Goal: Task Accomplishment & Management: Manage account settings

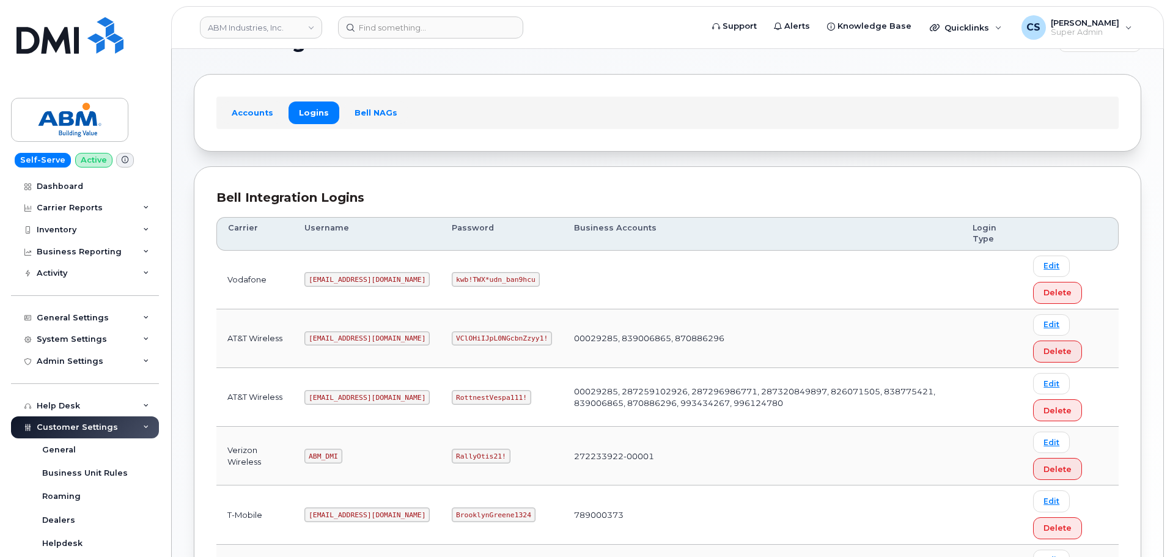
scroll to position [61, 0]
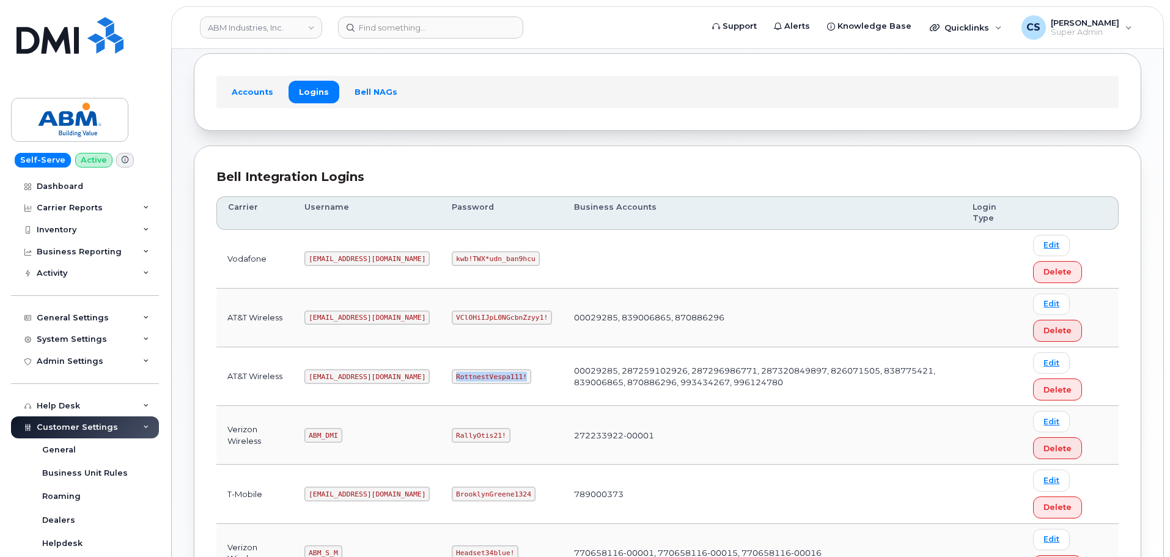
drag, startPoint x: 478, startPoint y: 378, endPoint x: 411, endPoint y: 380, distance: 67.2
click at [452, 380] on code "RottnestVespa111!" at bounding box center [491, 376] width 79 height 15
copy code "RottnestVespa111!"
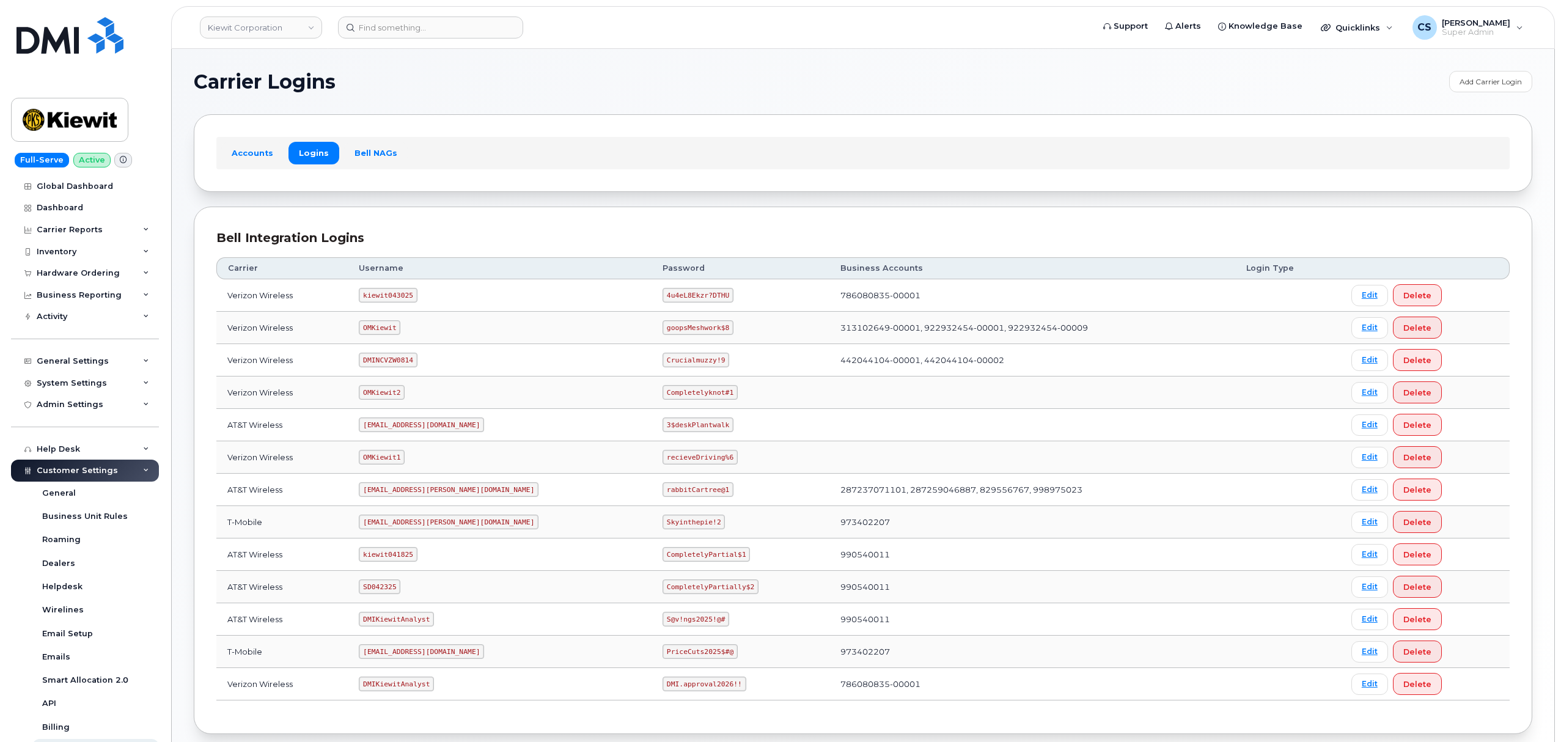
scroll to position [67, 0]
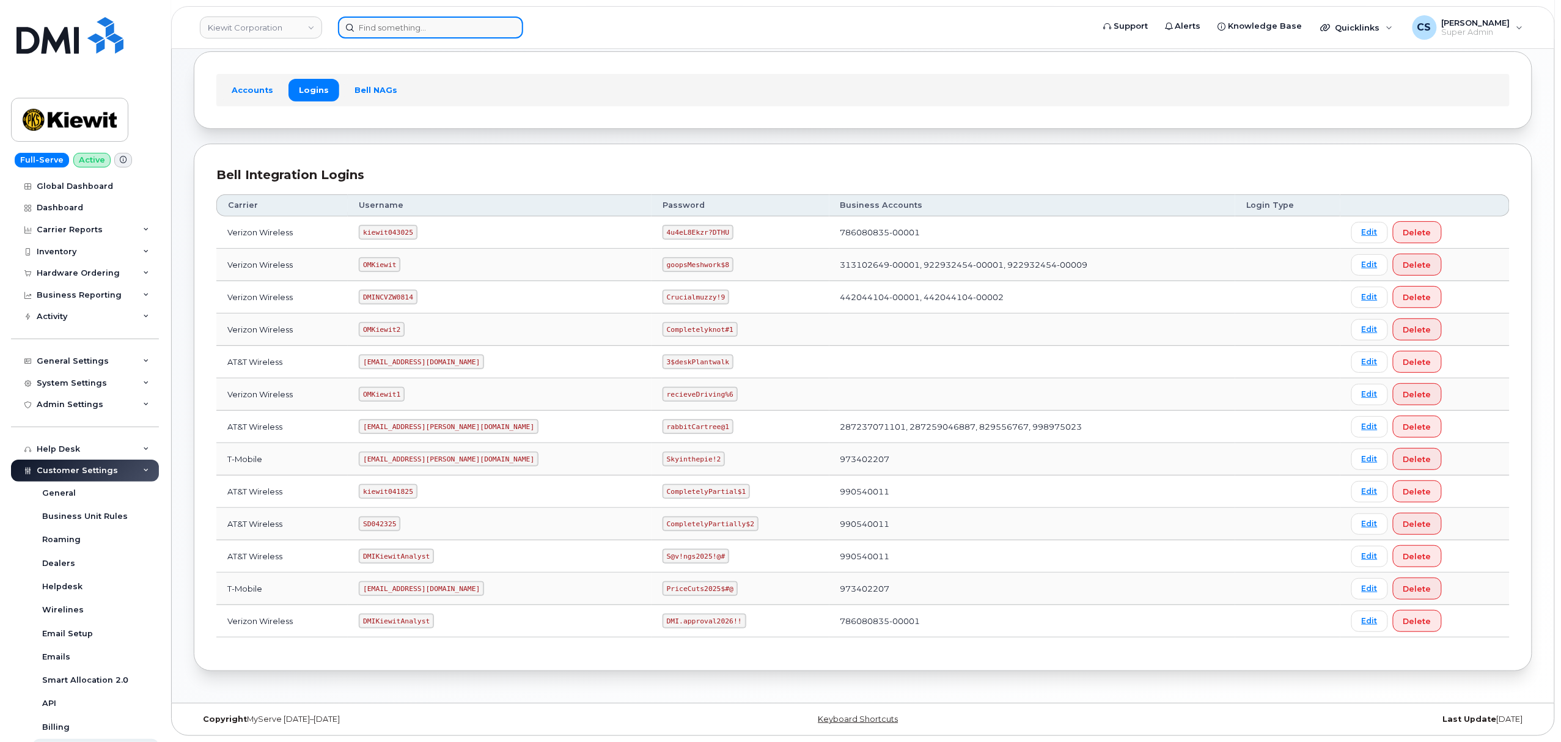
click at [462, 29] on input at bounding box center [430, 27] width 185 height 22
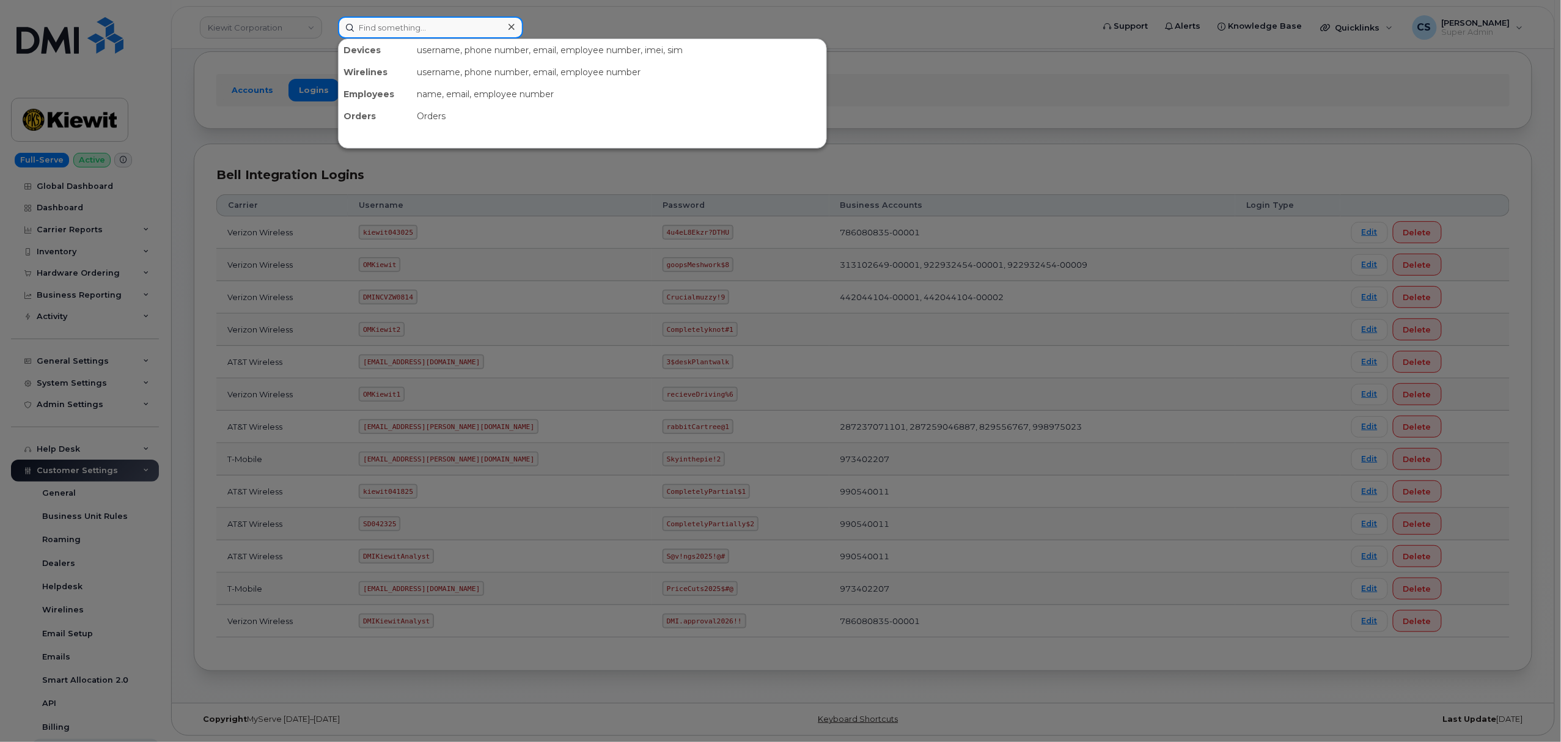
paste input "839) 273-1957"
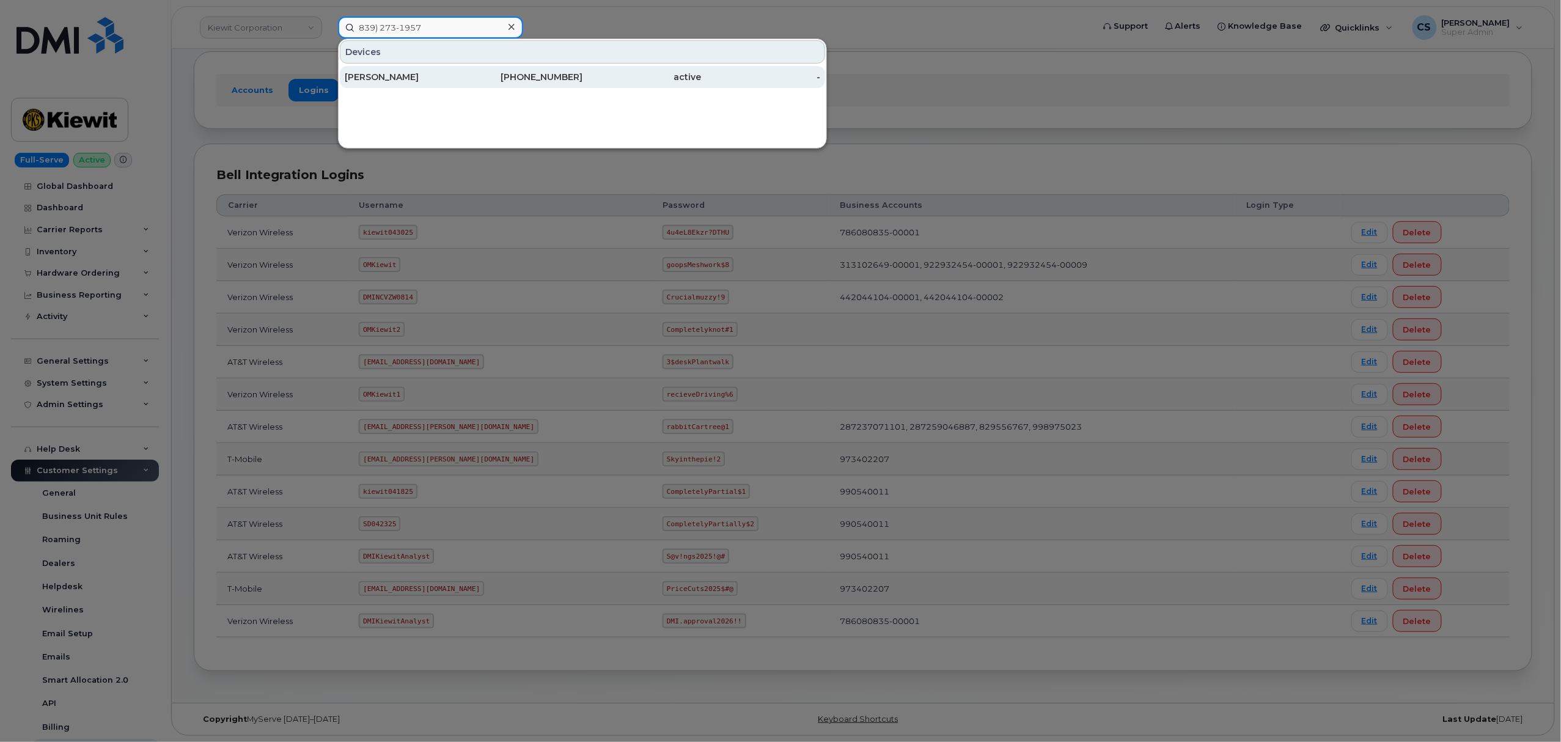
type input "839) 273-1957"
click at [548, 79] on div "839-273-1957" at bounding box center [523, 77] width 119 height 12
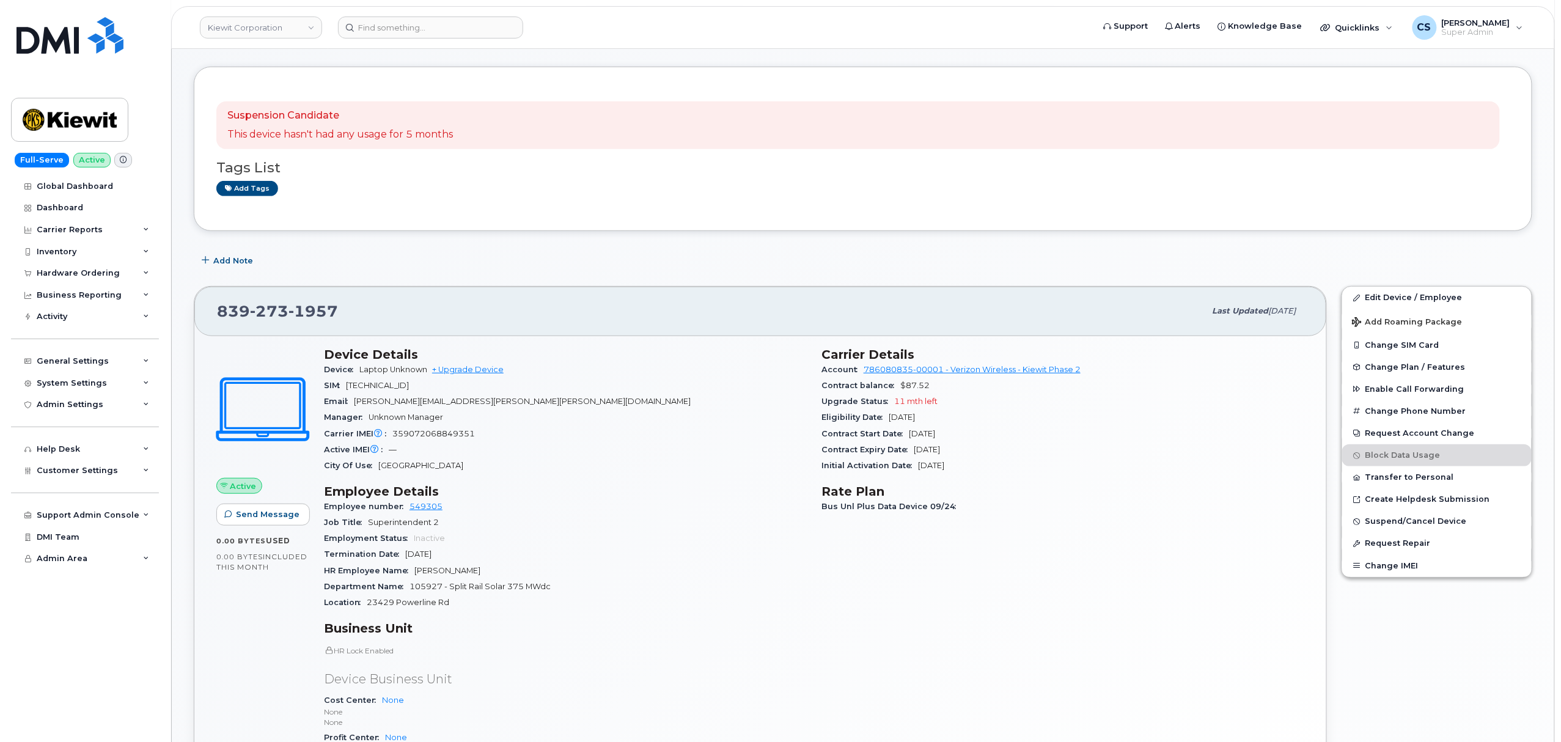
scroll to position [244, 0]
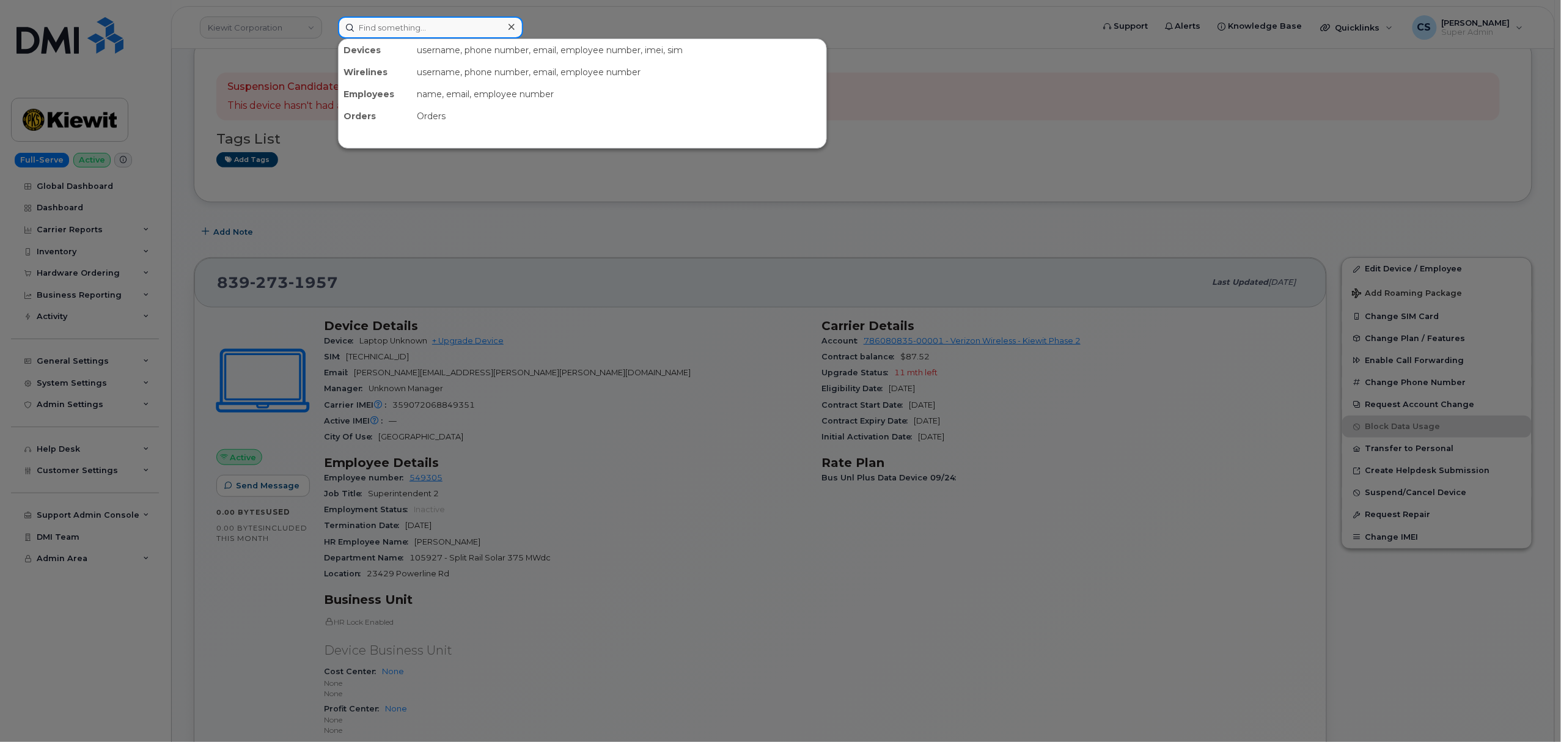
click at [414, 27] on input at bounding box center [430, 27] width 185 height 22
paste input "302640"
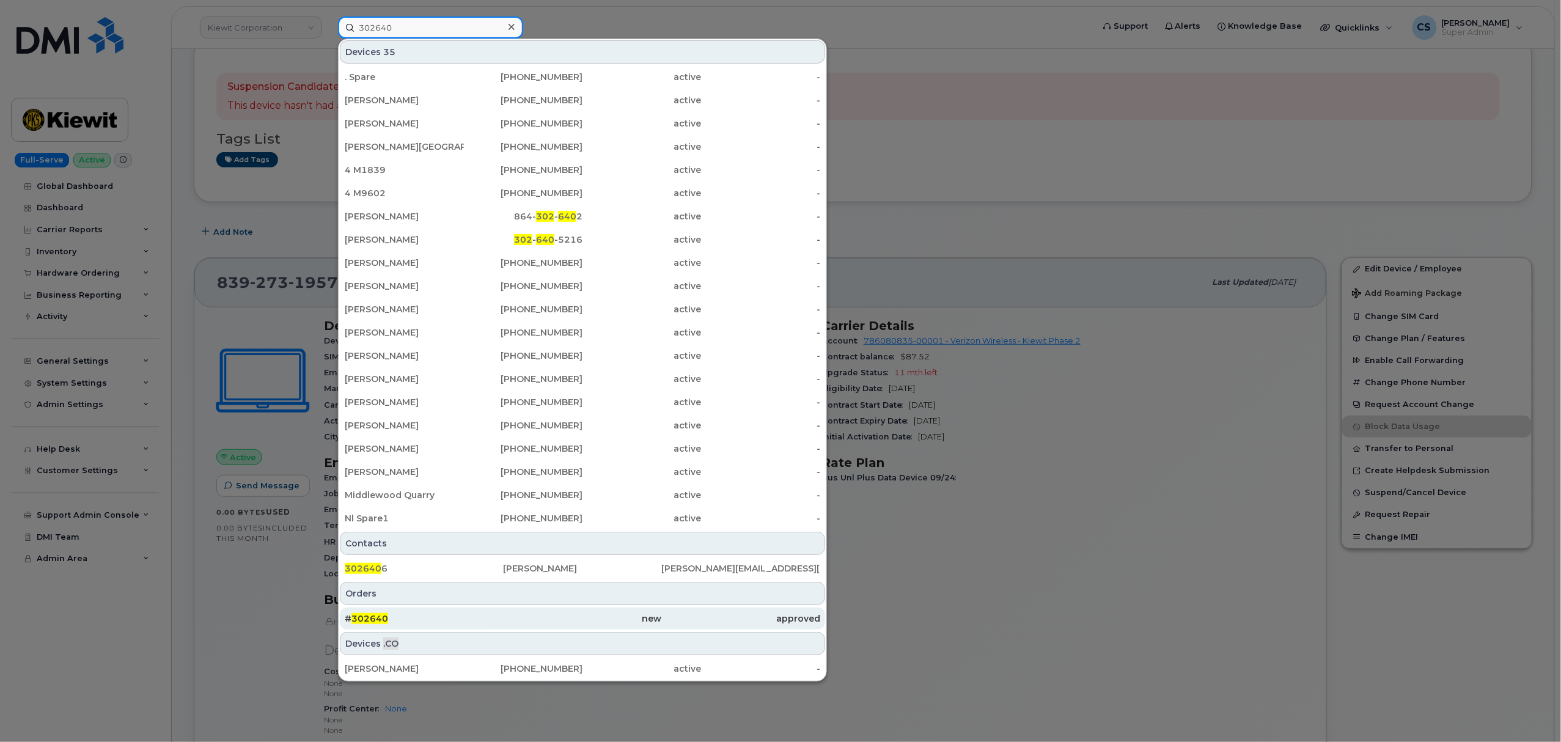
type input "302640"
click at [370, 618] on span "302640" at bounding box center [369, 618] width 37 height 11
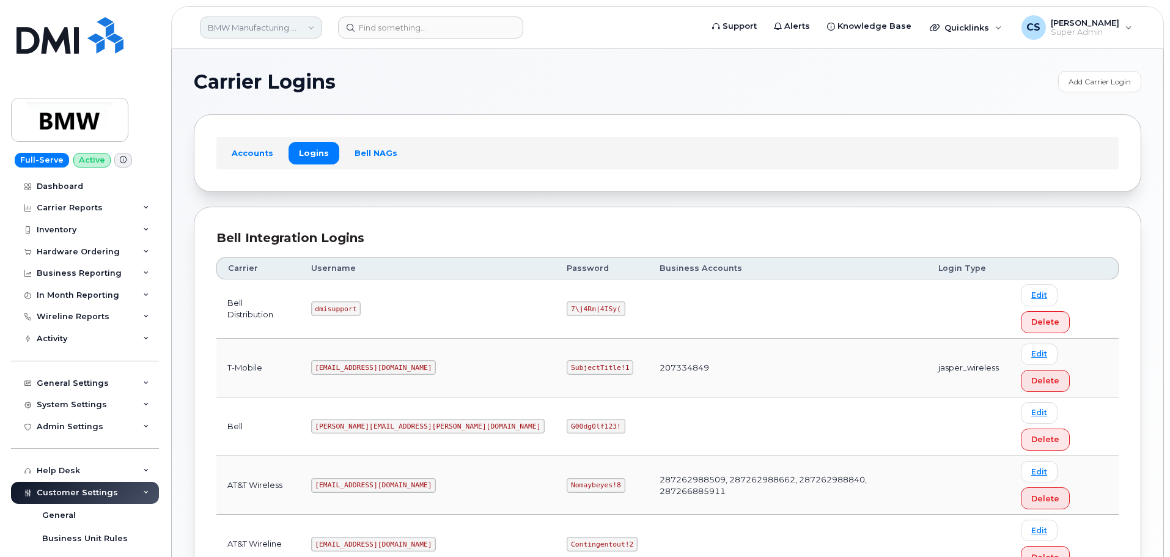
click at [307, 27] on link "BMW Manufacturing Co LLC" at bounding box center [261, 27] width 122 height 22
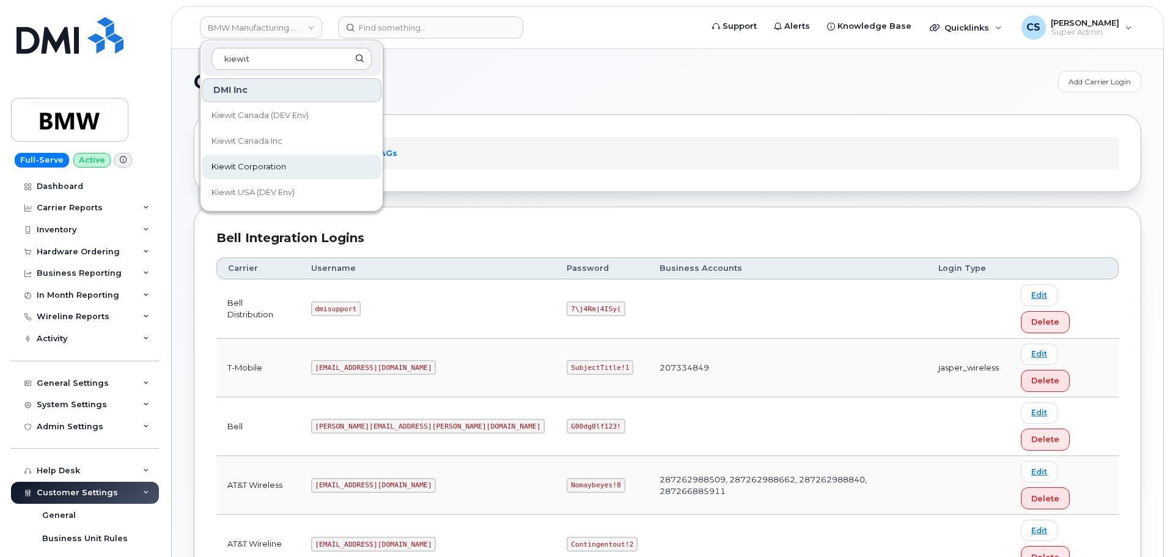
type input "kiewit"
click at [257, 169] on span "Kiewit Corporation" at bounding box center [248, 167] width 75 height 12
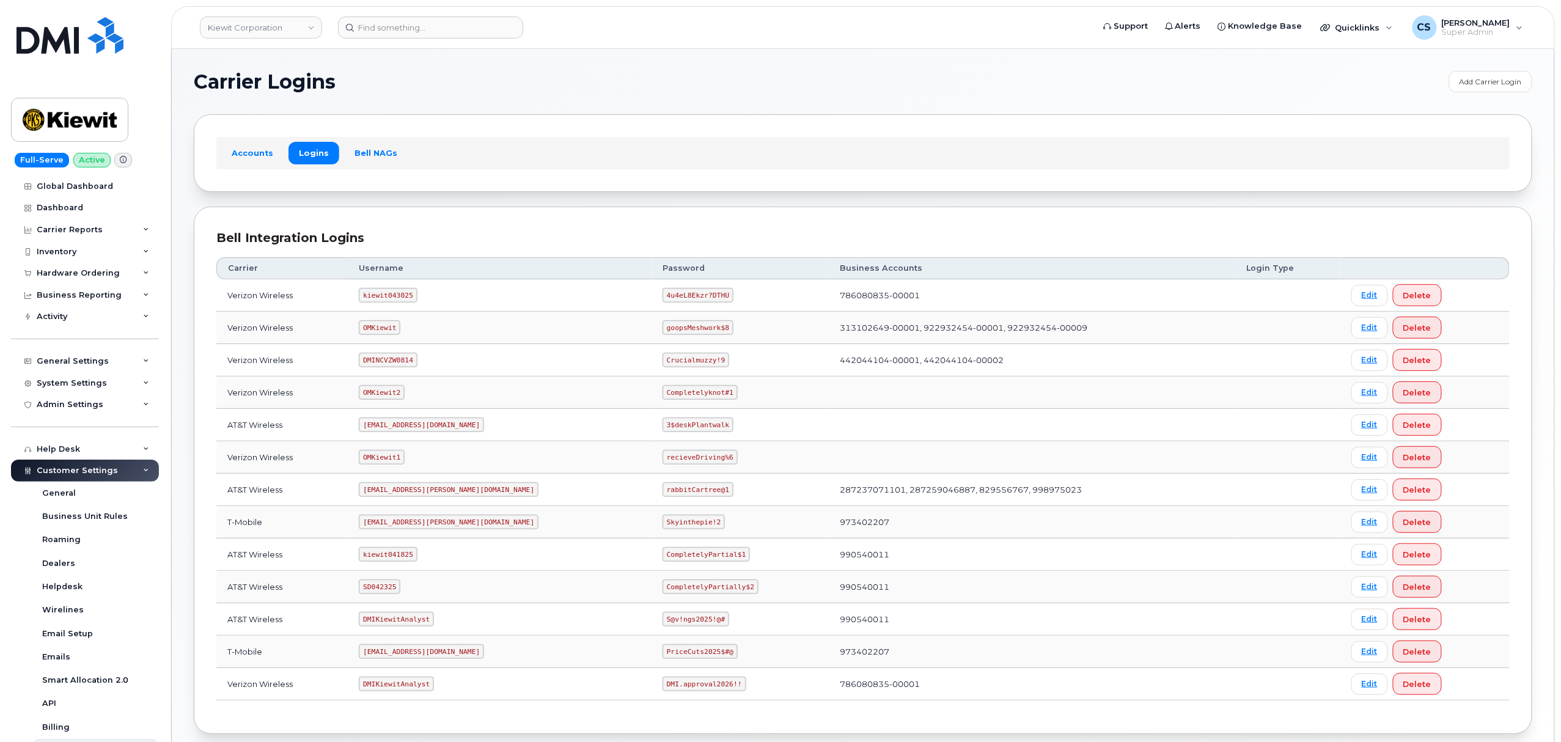
click at [379, 294] on code "kiewit043025" at bounding box center [388, 295] width 58 height 15
copy code "kiewit043025"
drag, startPoint x: 670, startPoint y: 298, endPoint x: 604, endPoint y: 296, distance: 66.0
click at [651, 296] on td "4u4eL8Ekzr?DTHU" at bounding box center [740, 295] width 178 height 32
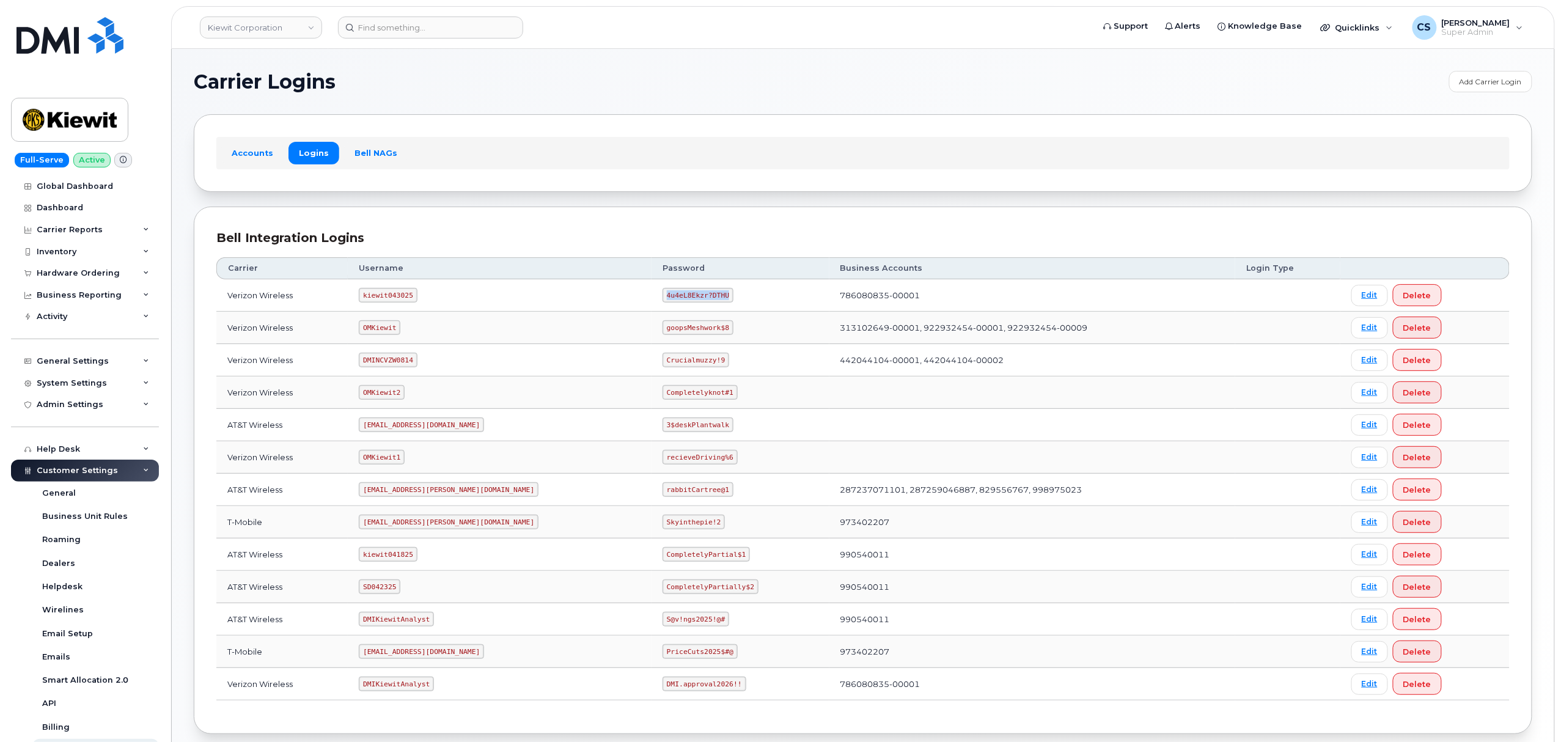
copy code "4u4eL8Ekzr?DTHU"
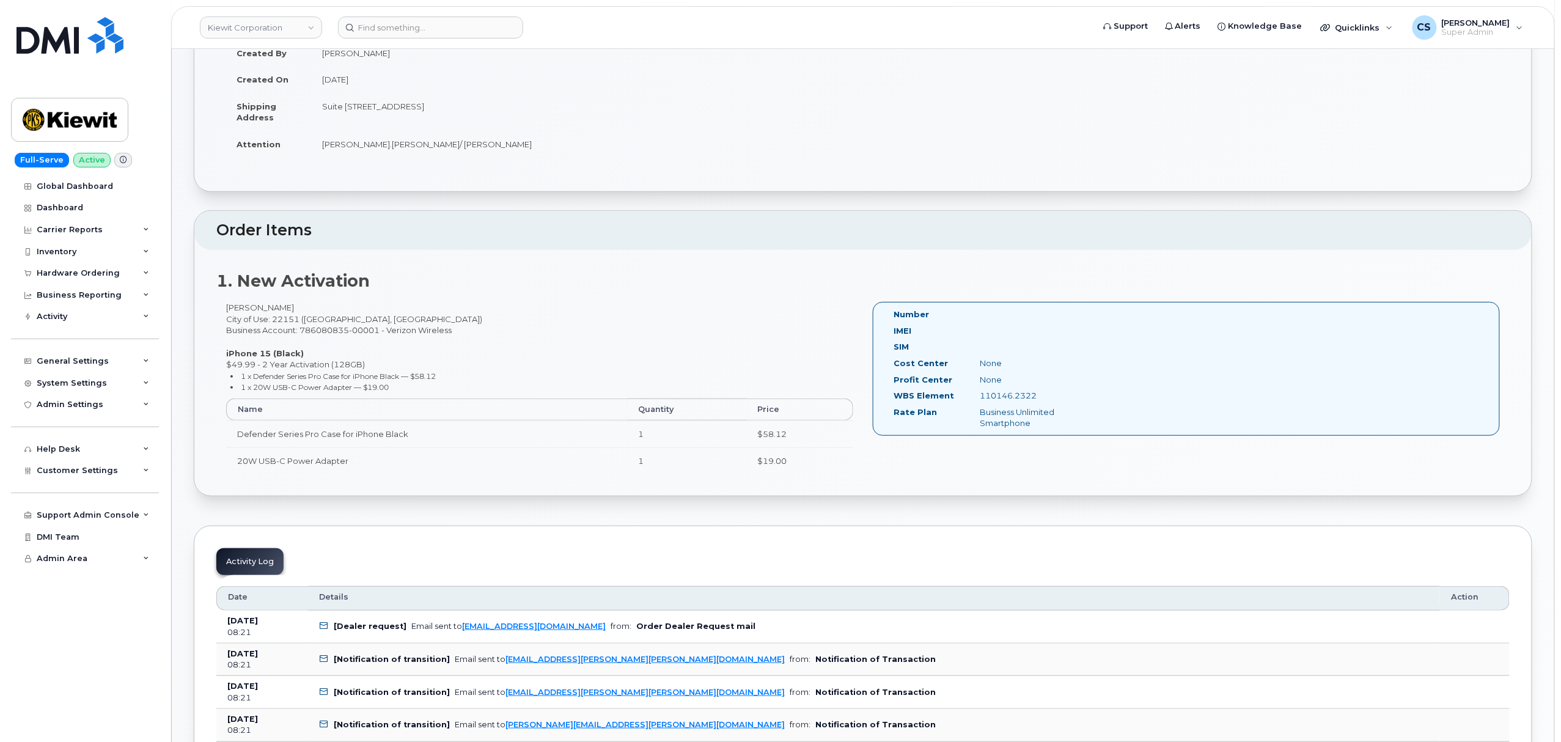
scroll to position [244, 0]
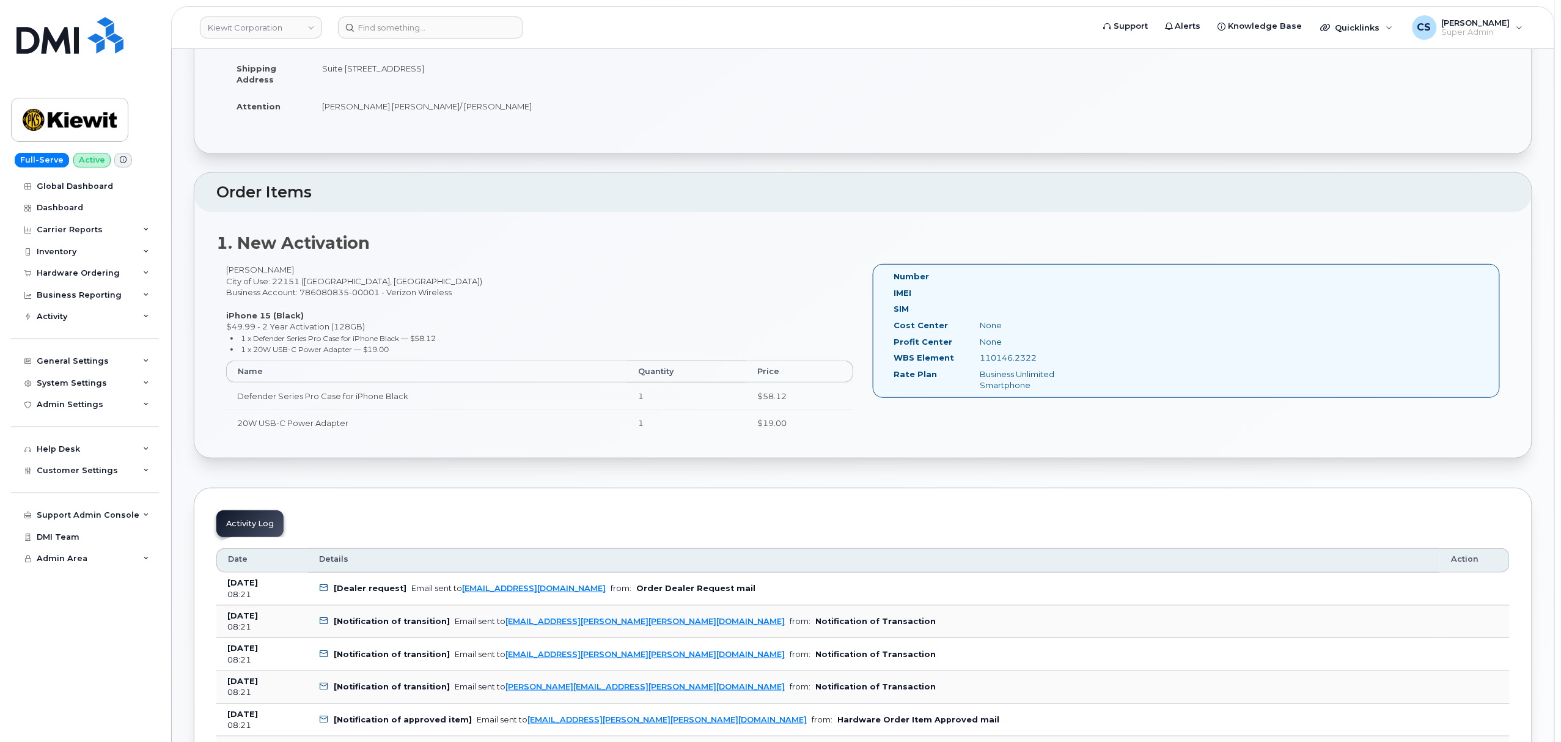
click at [232, 267] on div "[PERSON_NAME] City of Use: 22151 ([GEOGRAPHIC_DATA], [GEOGRAPHIC_DATA]) Busines…" at bounding box center [539, 355] width 646 height 183
copy div "[PERSON_NAME]"
click at [259, 269] on div "Ariel Morris City of Use: 22151 (Springfield, VA) Business Account: 786080835-0…" at bounding box center [539, 355] width 646 height 183
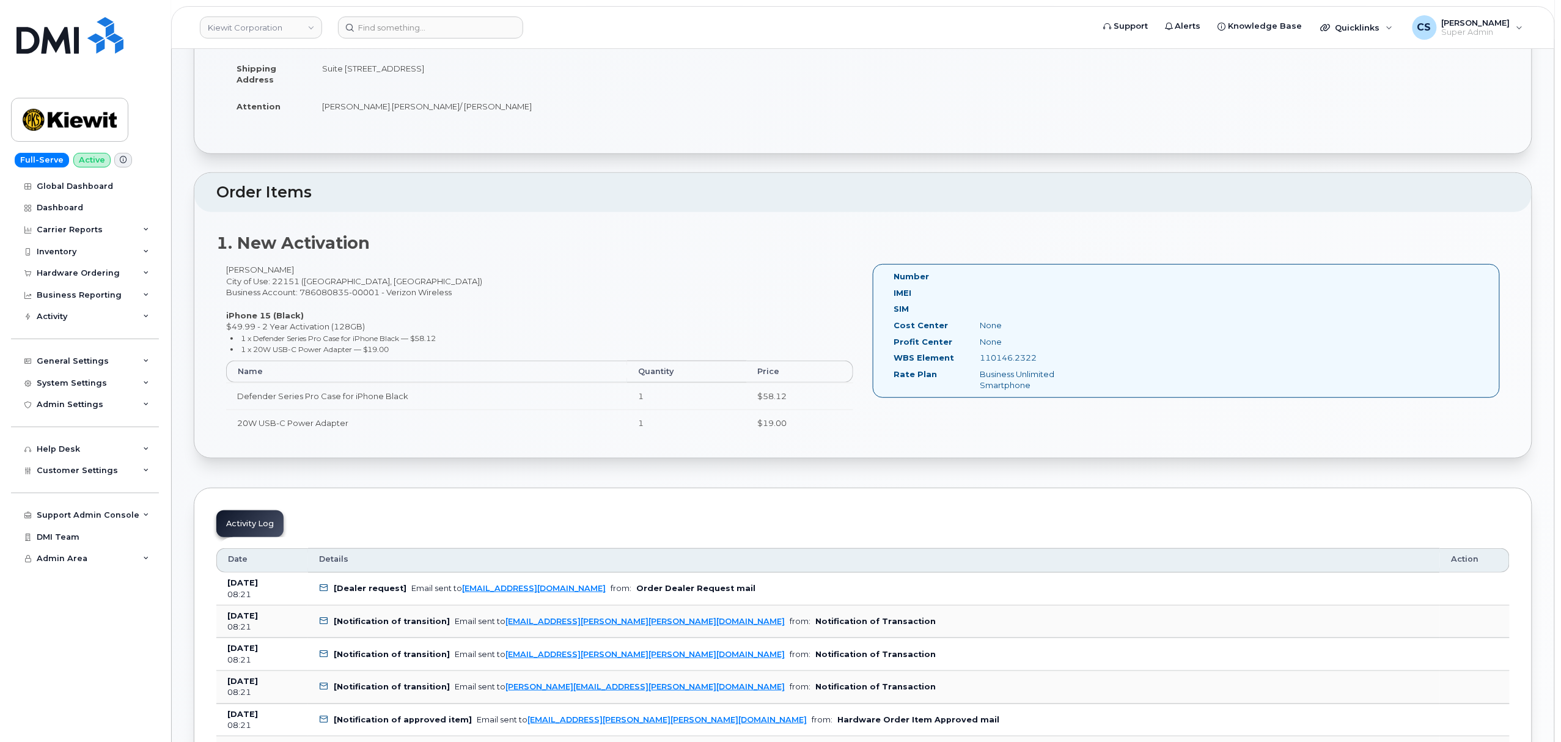
copy div "Morris"
drag, startPoint x: 1038, startPoint y: 353, endPoint x: 981, endPoint y: 354, distance: 56.8
click at [981, 354] on div "110146.2322" at bounding box center [1030, 358] width 121 height 12
copy div "110146.2322"
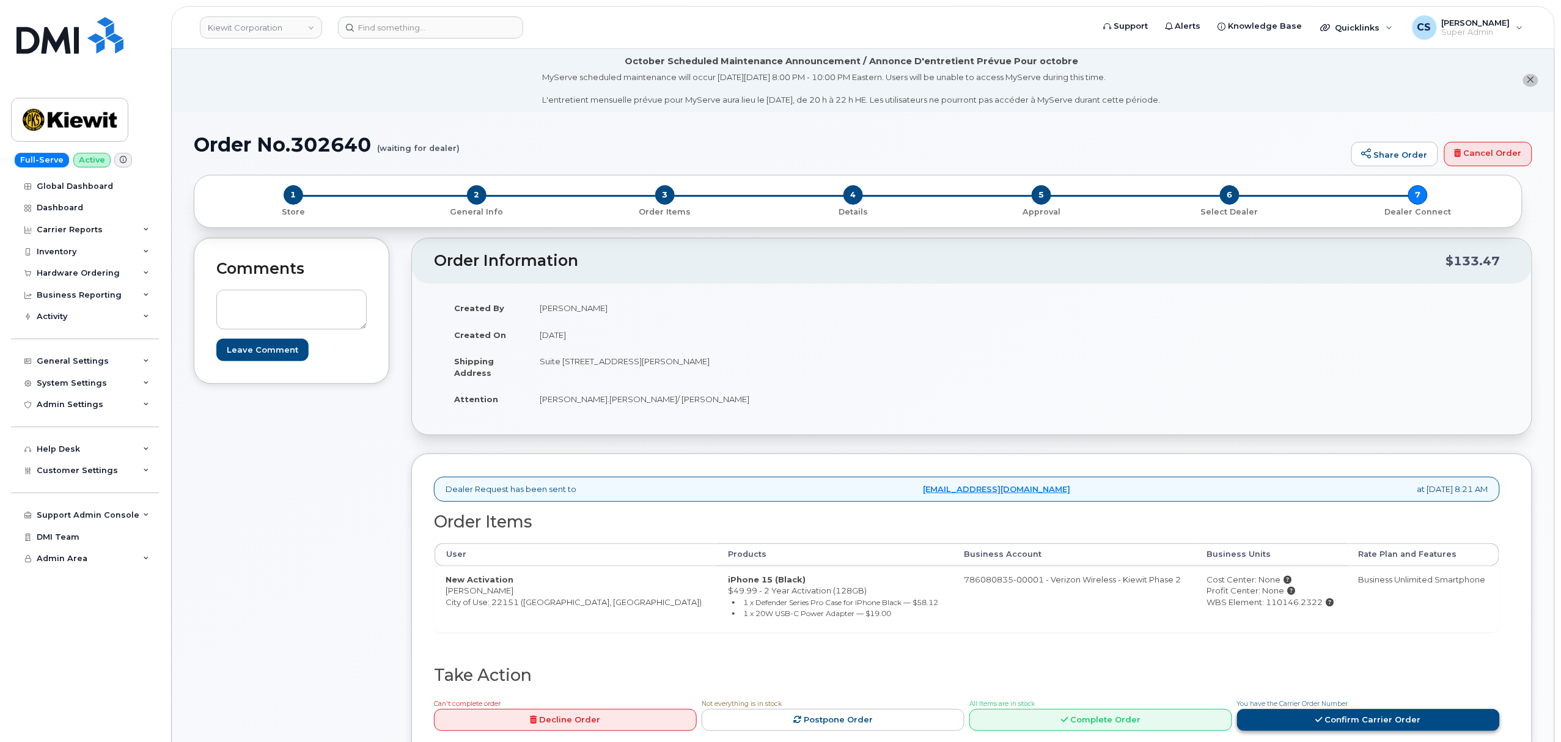
click at [1352, 717] on link "Confirm Carrier Order" at bounding box center [1368, 720] width 263 height 23
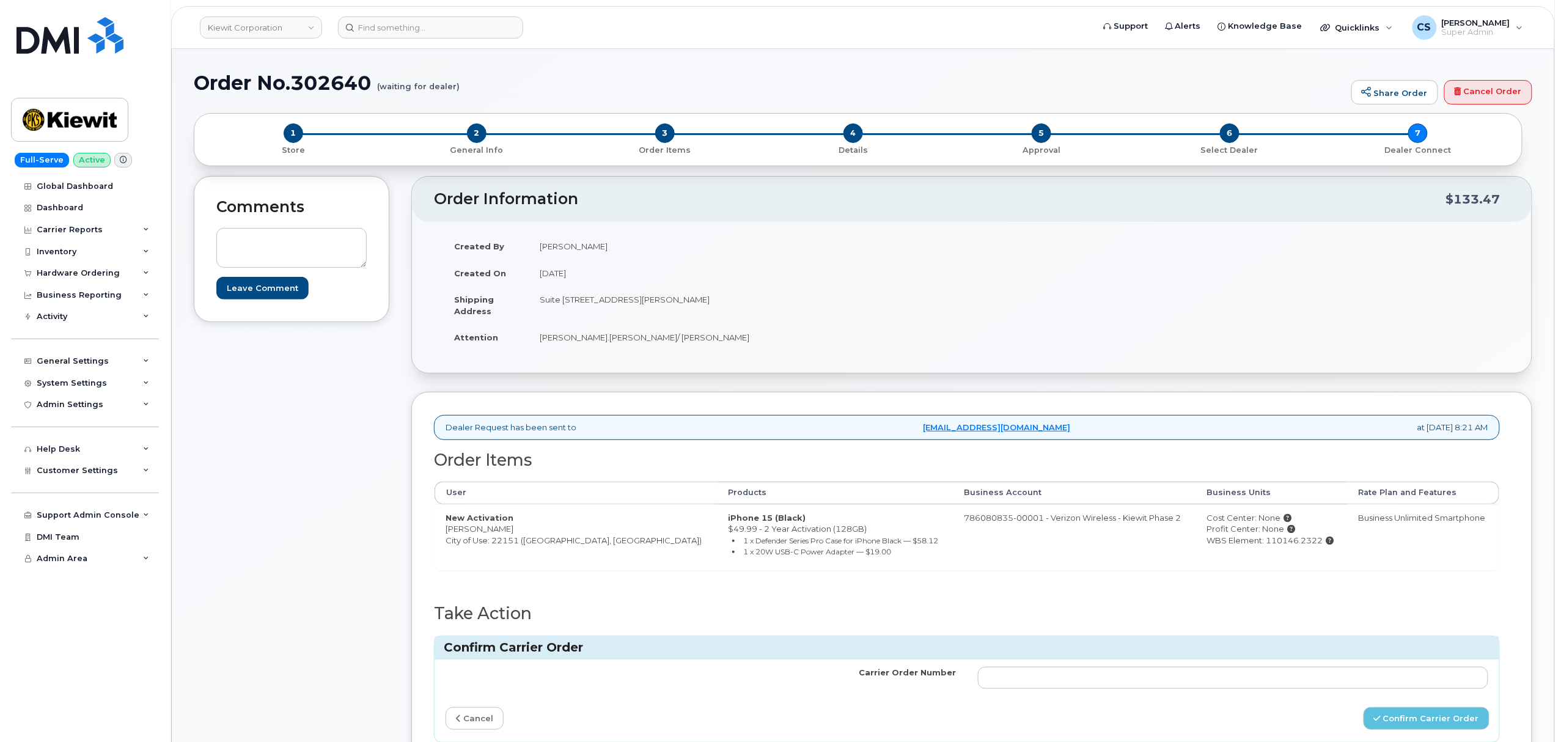
scroll to position [163, 0]
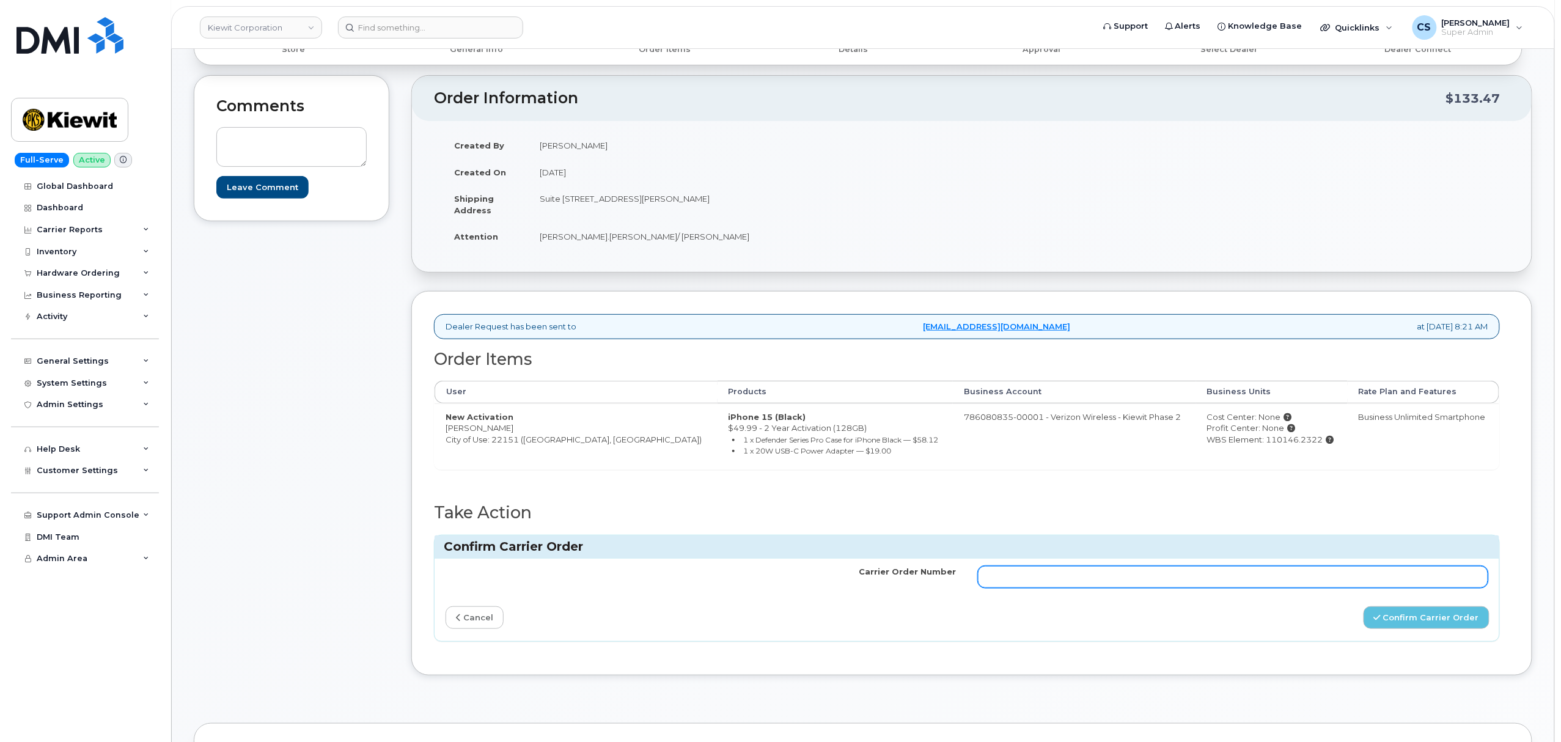
click at [1074, 577] on input "Carrier Order Number" at bounding box center [1233, 577] width 510 height 22
paste input "MB3000599485336"
type input "MB3000599485336"
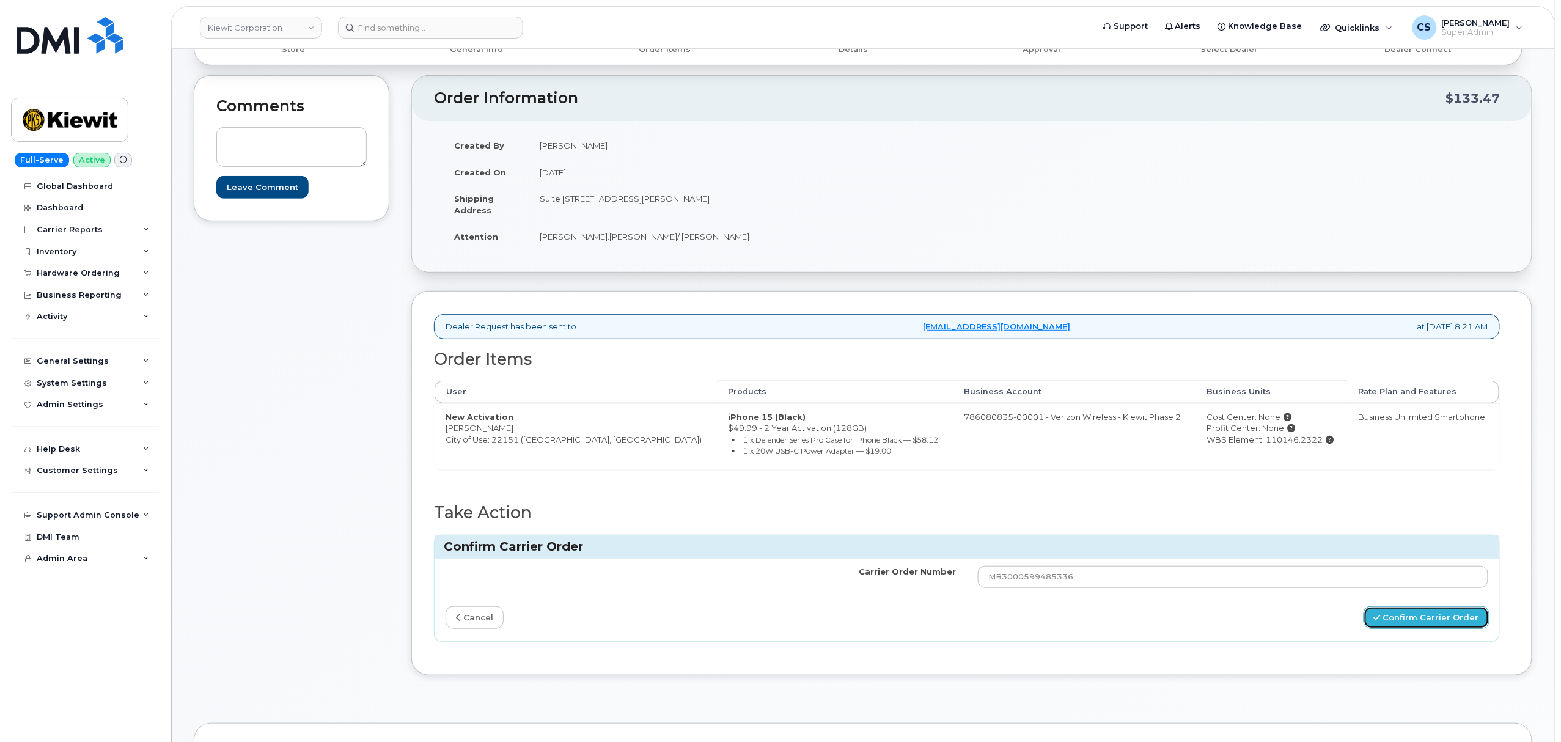
click at [1409, 618] on button "Confirm Carrier Order" at bounding box center [1426, 617] width 126 height 23
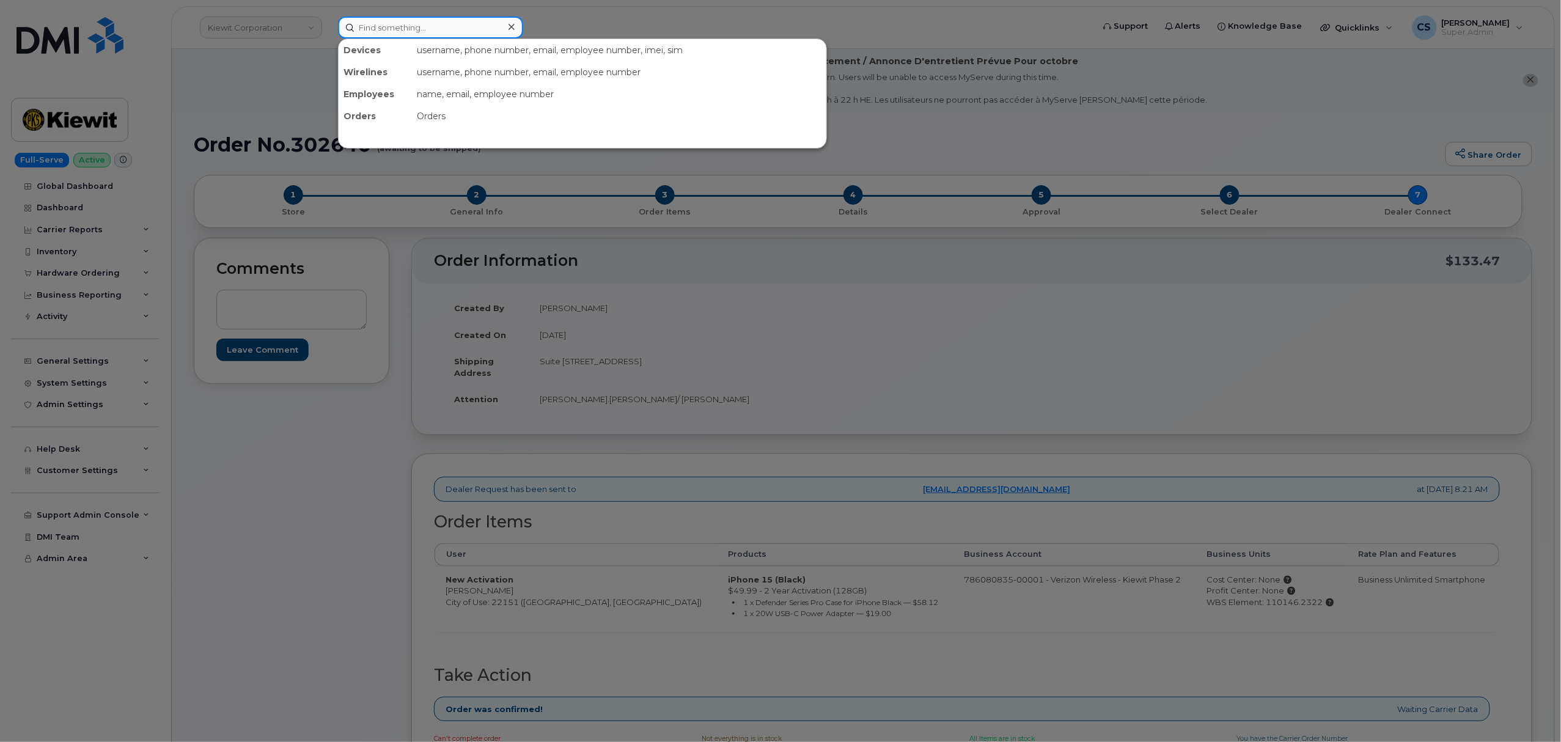
click at [414, 34] on input at bounding box center [430, 27] width 185 height 22
paste input "302467"
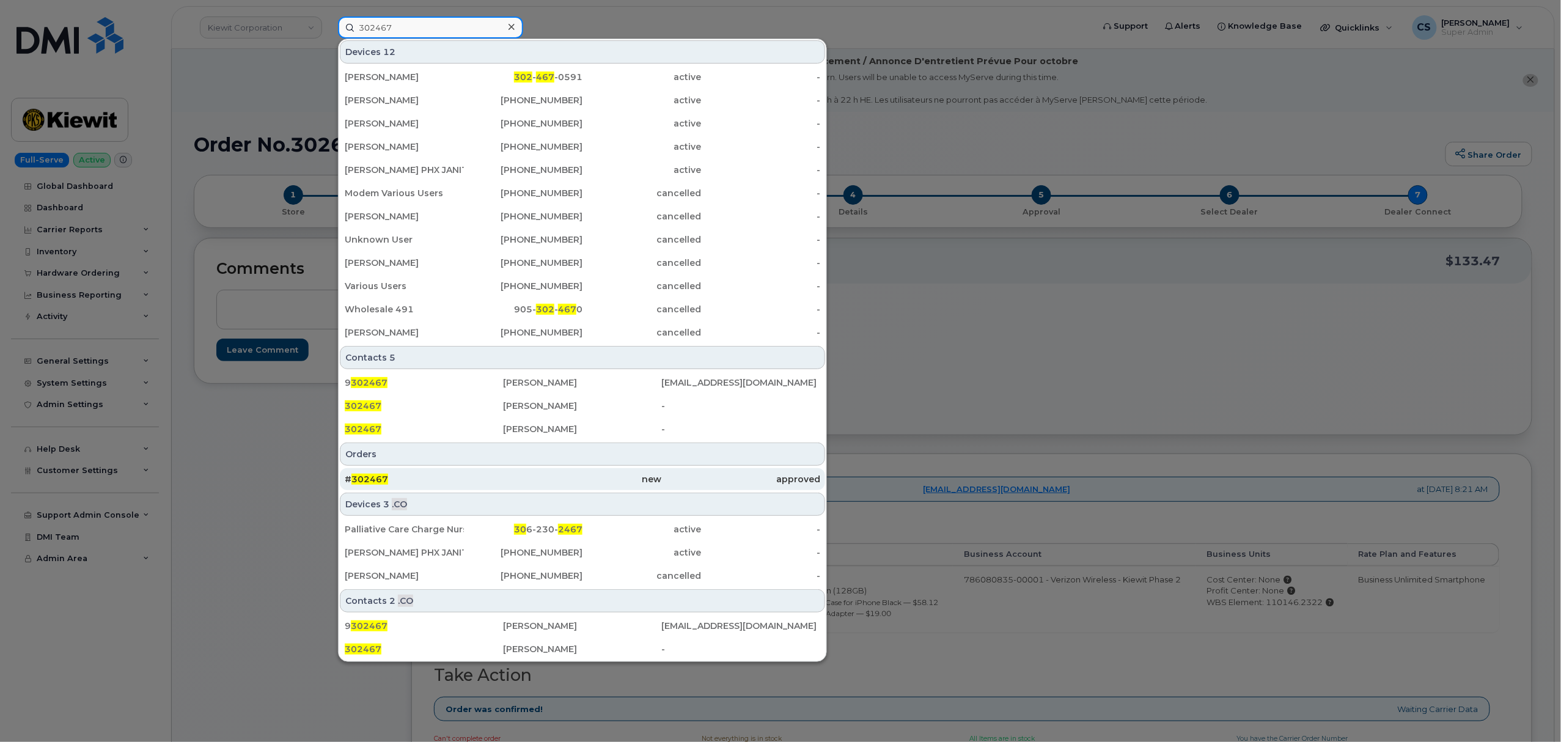
type input "302467"
click at [376, 481] on span "302467" at bounding box center [369, 479] width 37 height 11
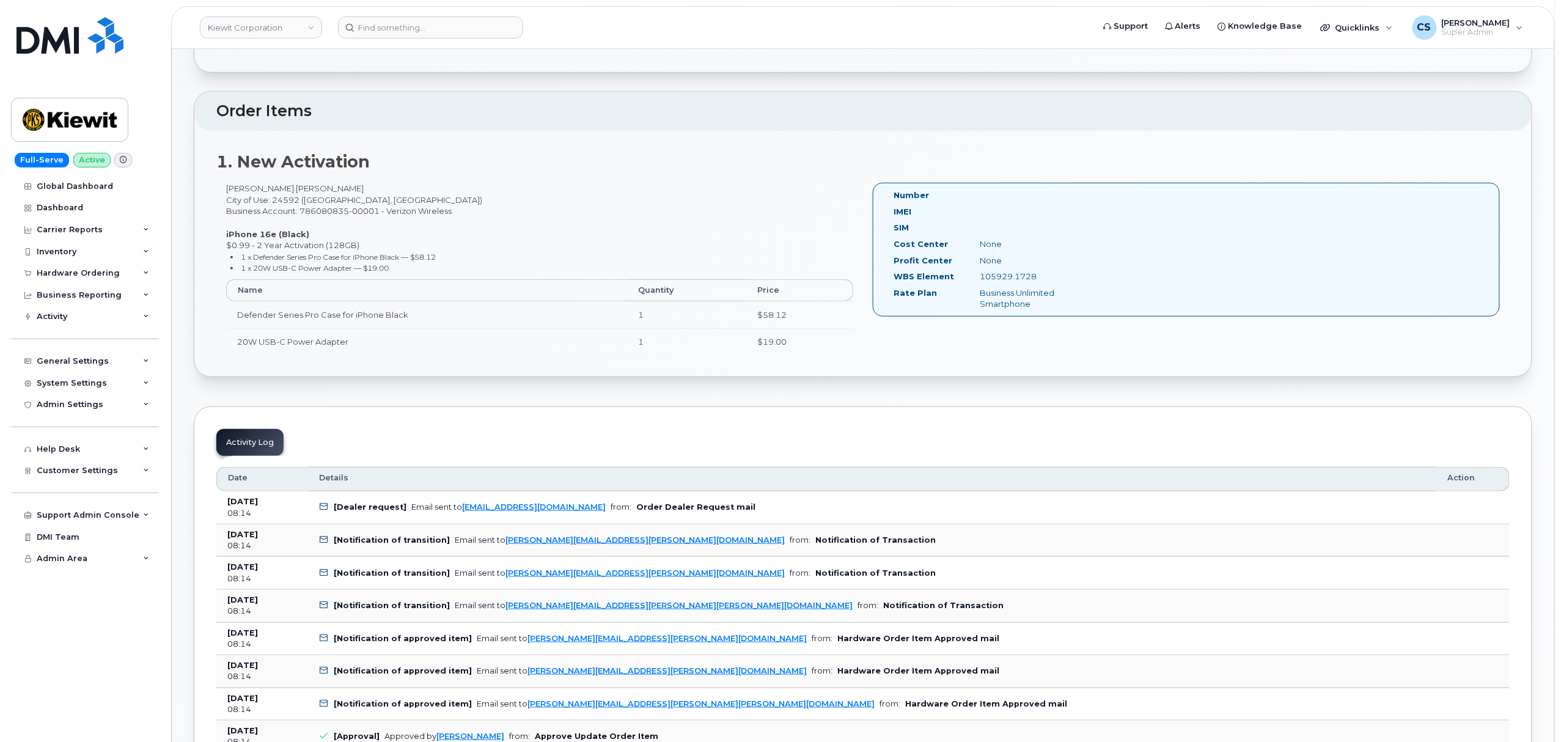
scroll to position [244, 0]
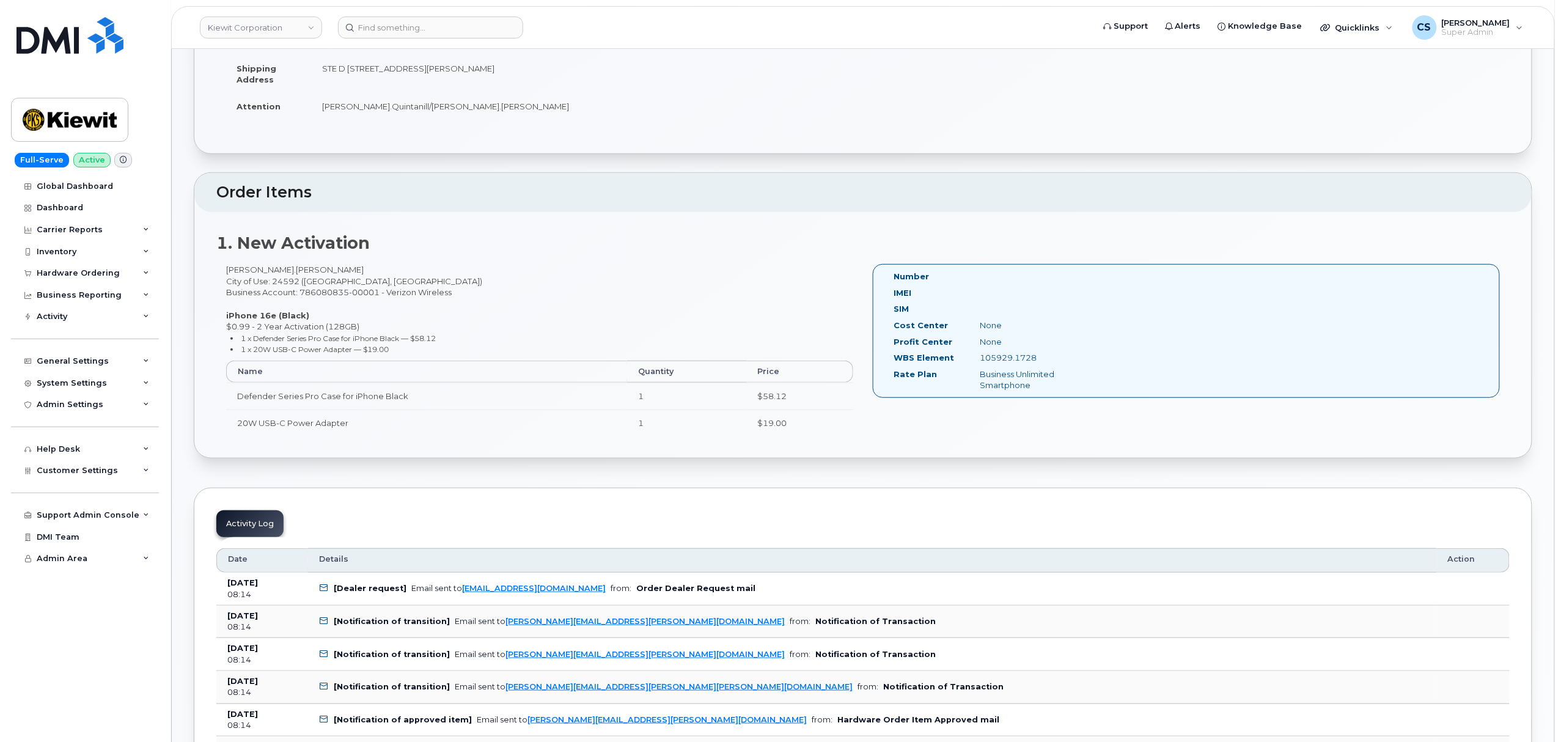
drag, startPoint x: 1047, startPoint y: 357, endPoint x: 979, endPoint y: 355, distance: 67.9
click at [979, 355] on div "105929.1728" at bounding box center [1030, 358] width 121 height 12
copy div "105929.1728"
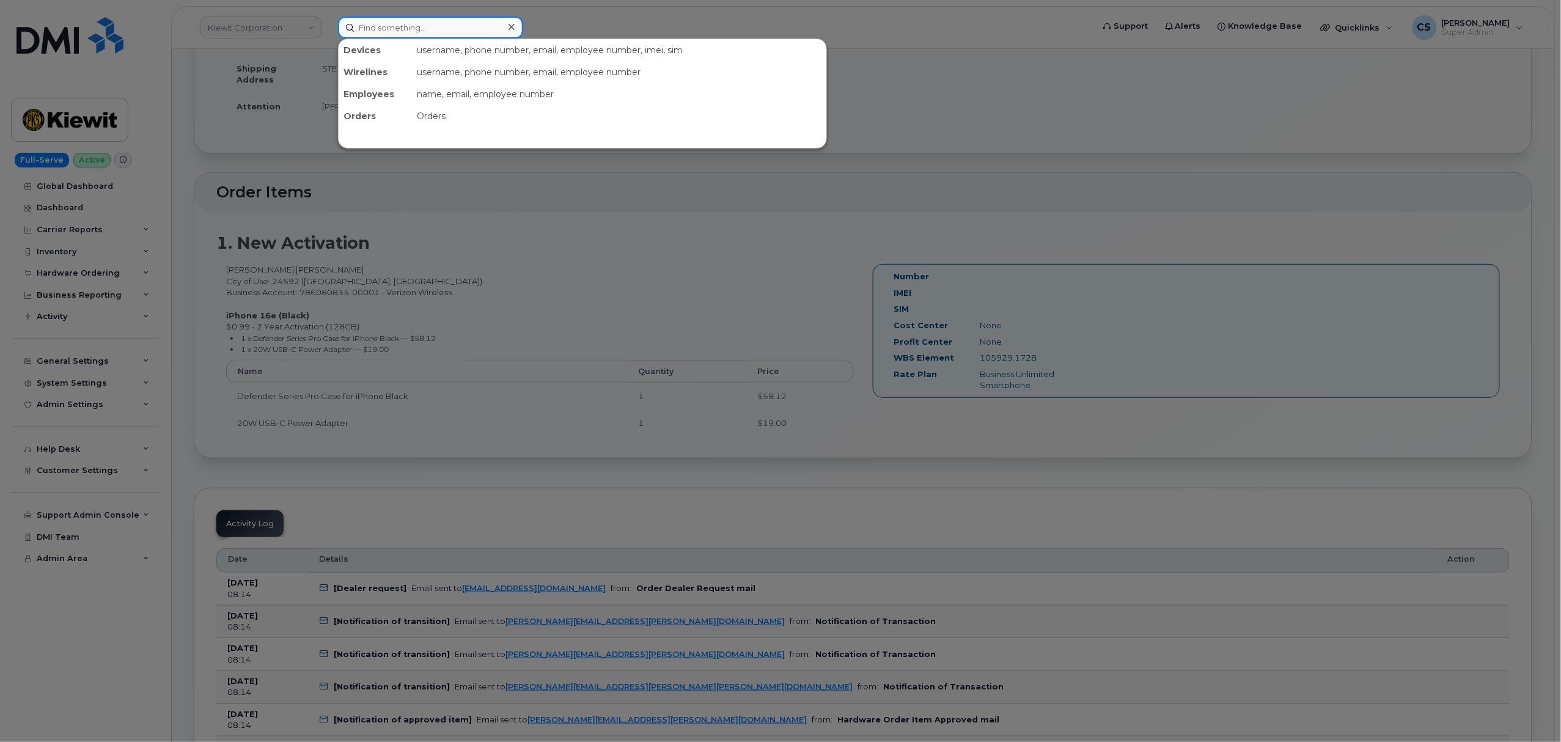
click at [406, 37] on input at bounding box center [430, 27] width 185 height 22
paste input "302473"
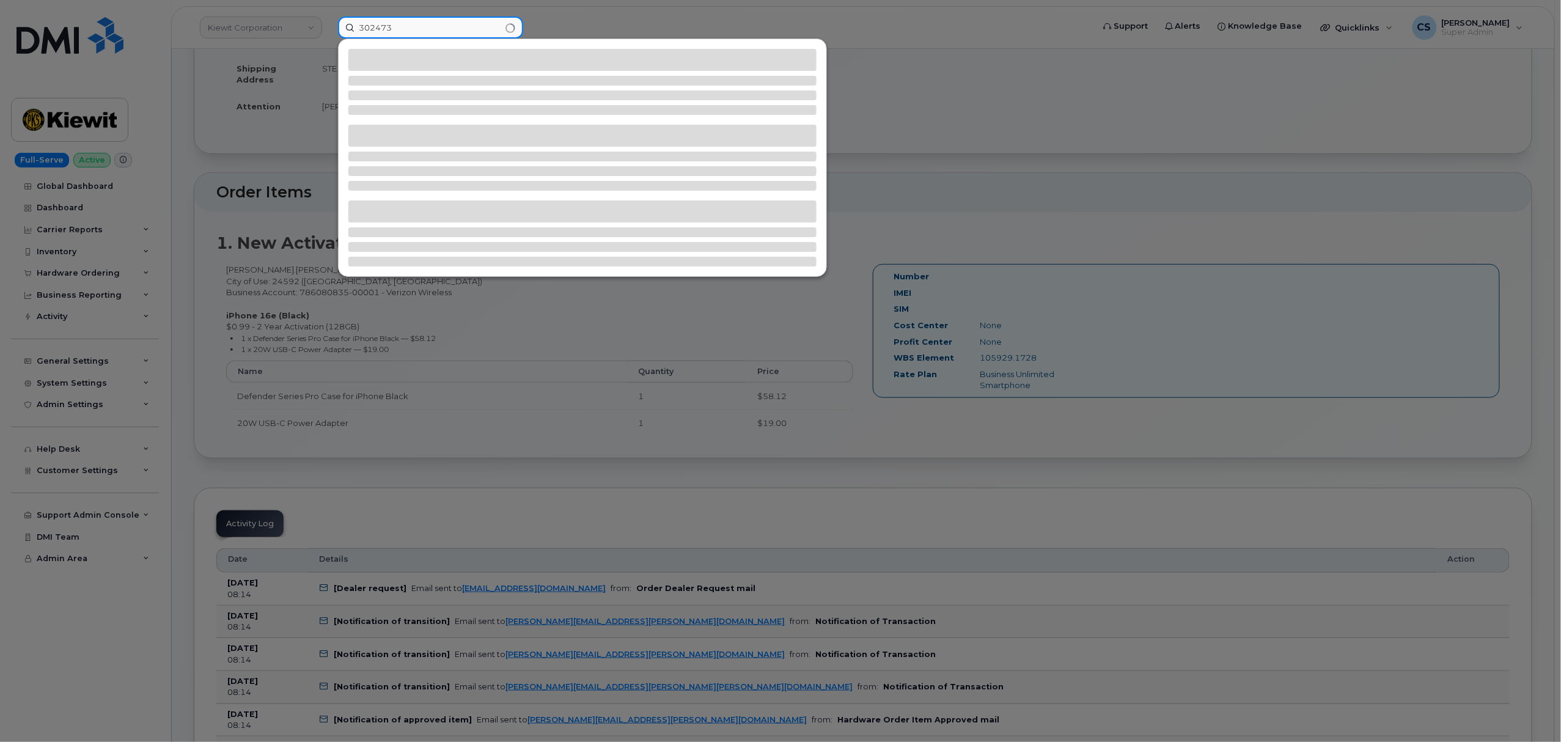
type input "302473"
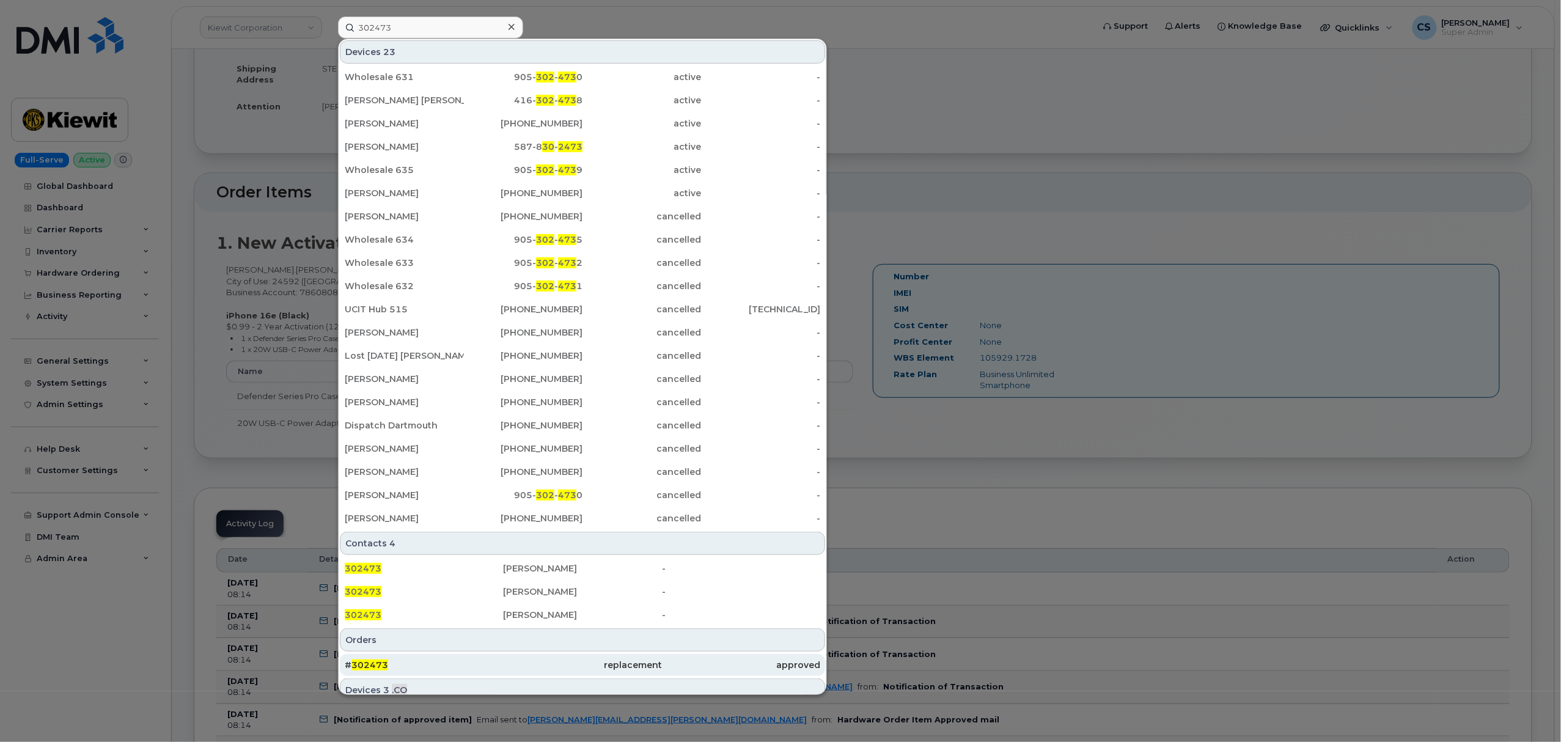
click at [372, 665] on span "302473" at bounding box center [369, 664] width 37 height 11
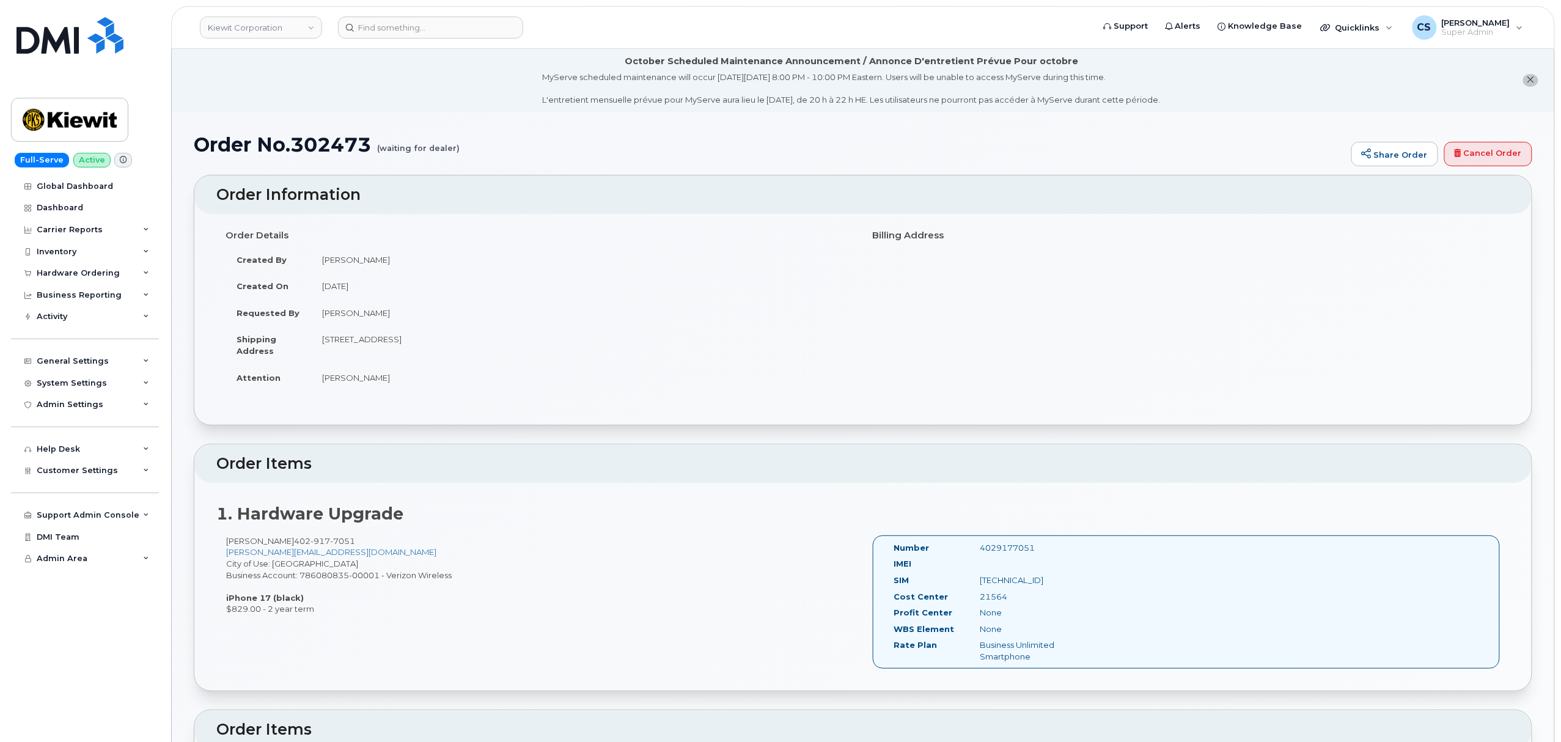
click at [1000, 543] on div "4029177051" at bounding box center [1030, 548] width 121 height 12
click at [1003, 546] on div "4029177051" at bounding box center [1030, 548] width 121 height 12
copy div "4029177051"
click at [417, 30] on input at bounding box center [430, 27] width 185 height 22
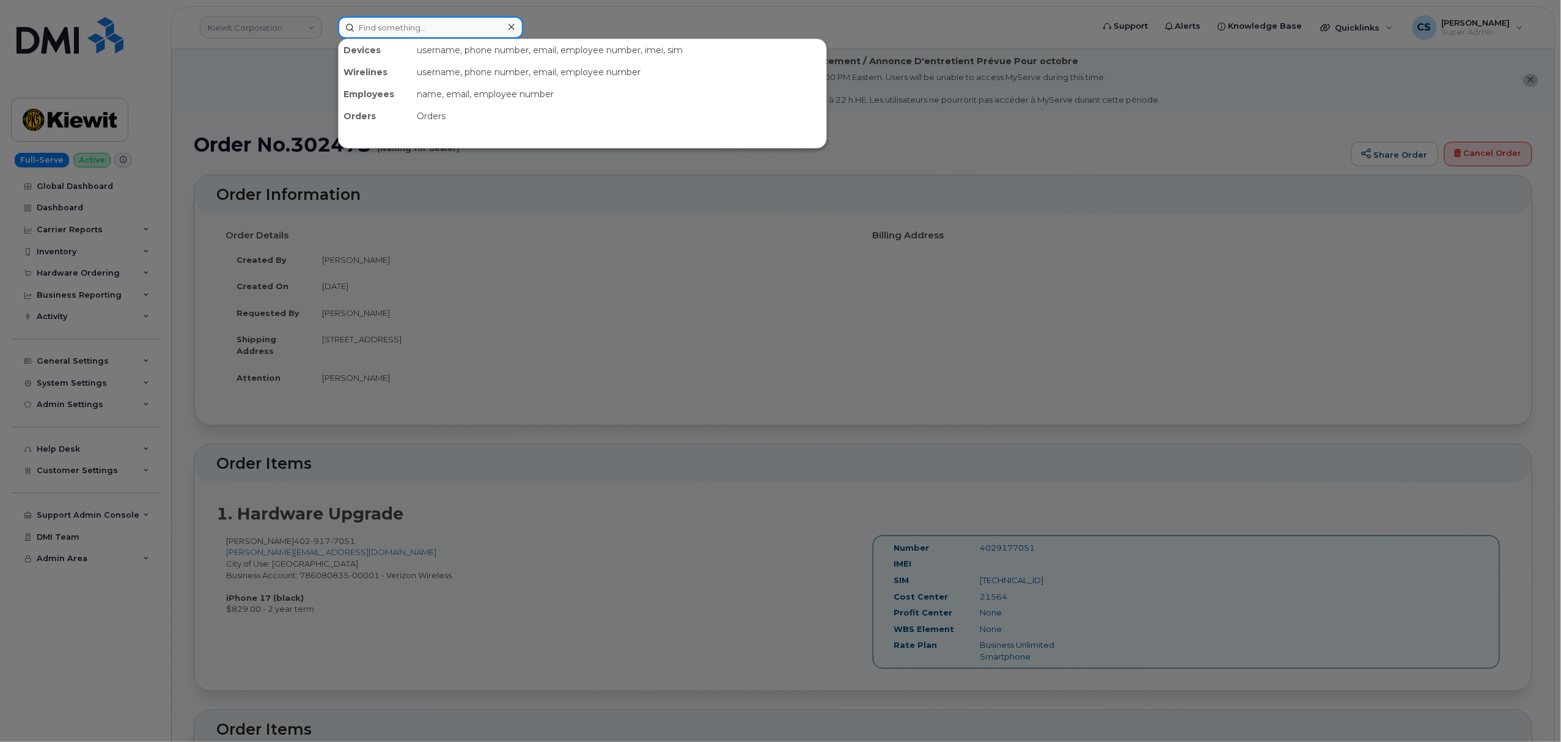
paste input "5622545317"
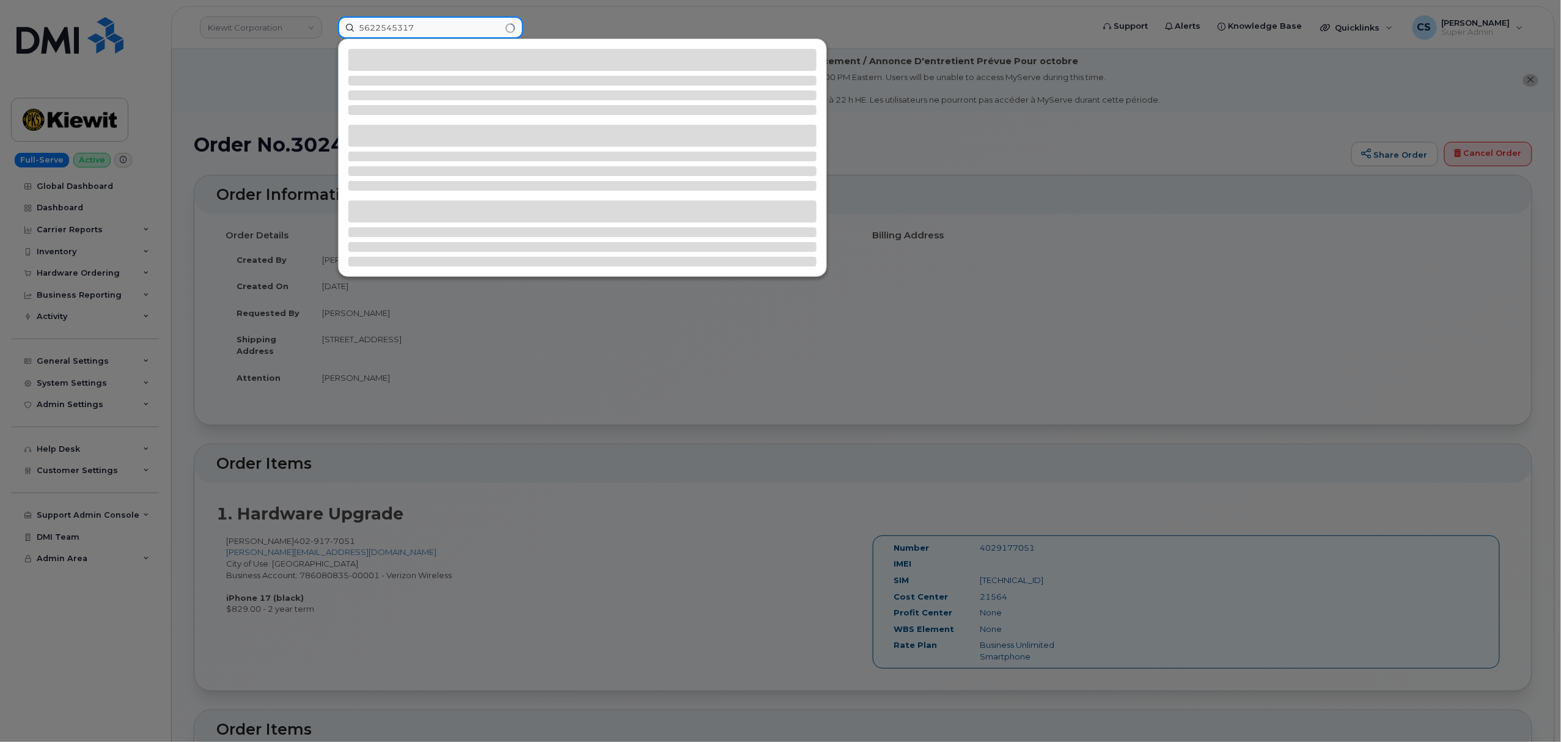
type input "5622545317"
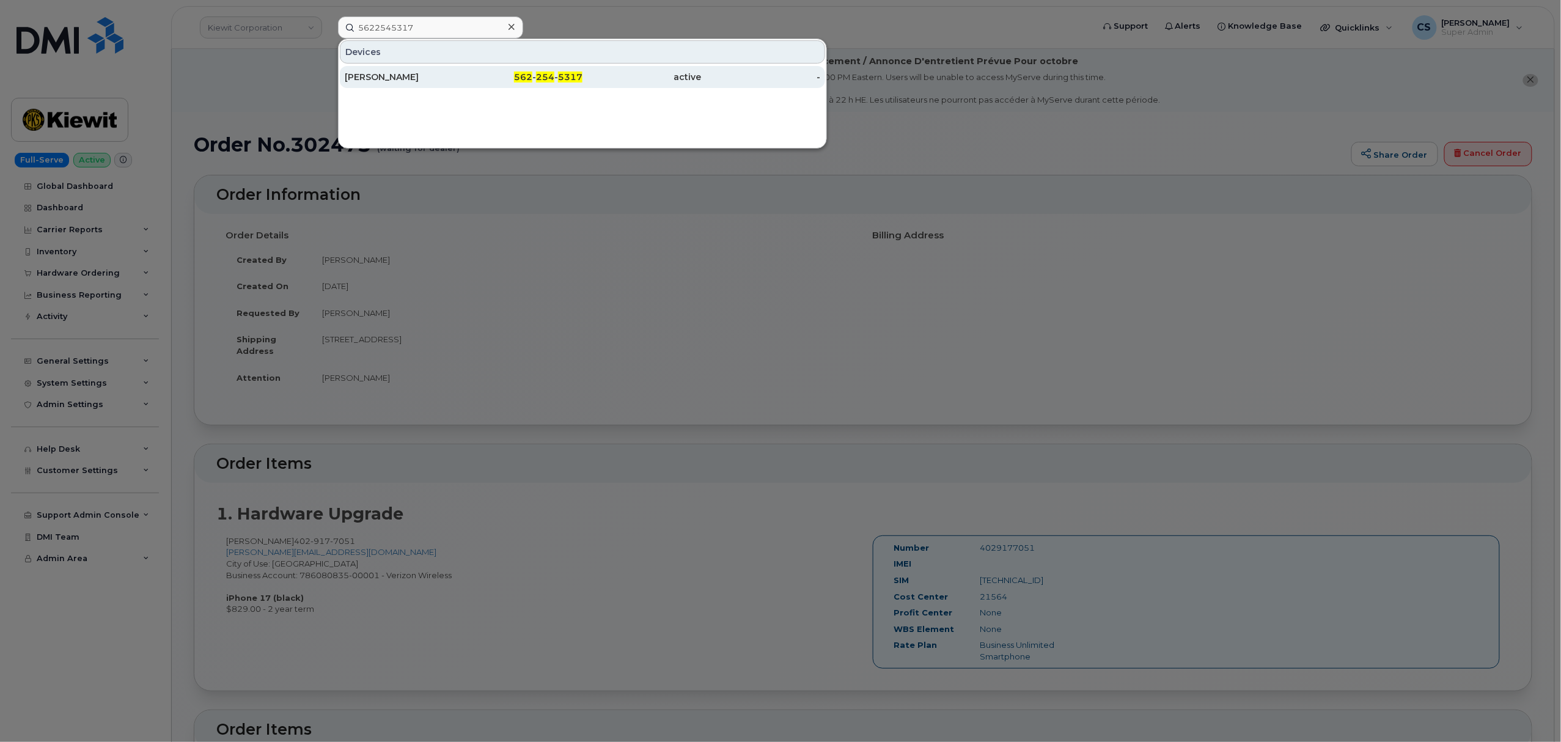
click at [541, 69] on div "562 - 254 - 5317" at bounding box center [523, 77] width 119 height 22
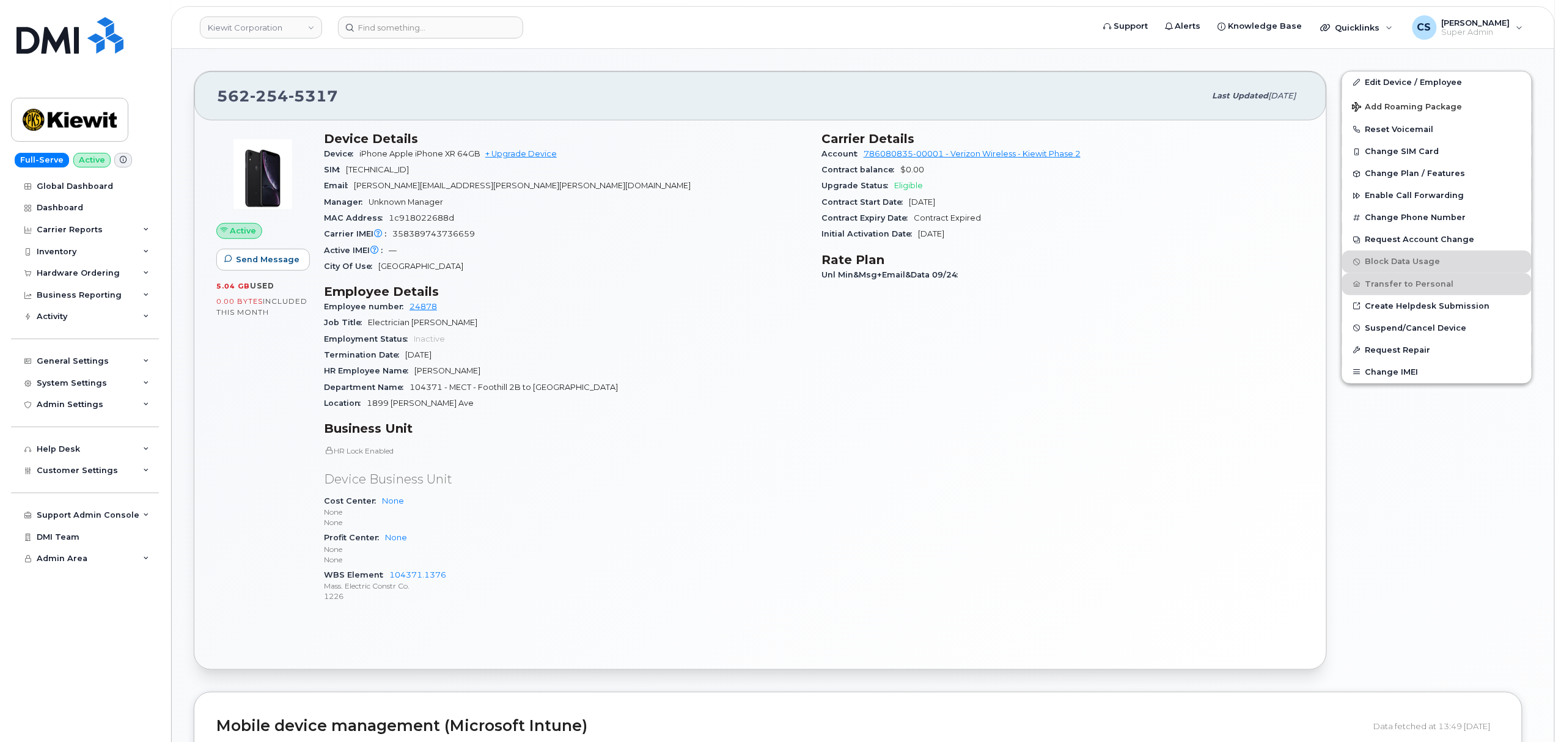
scroll to position [326, 0]
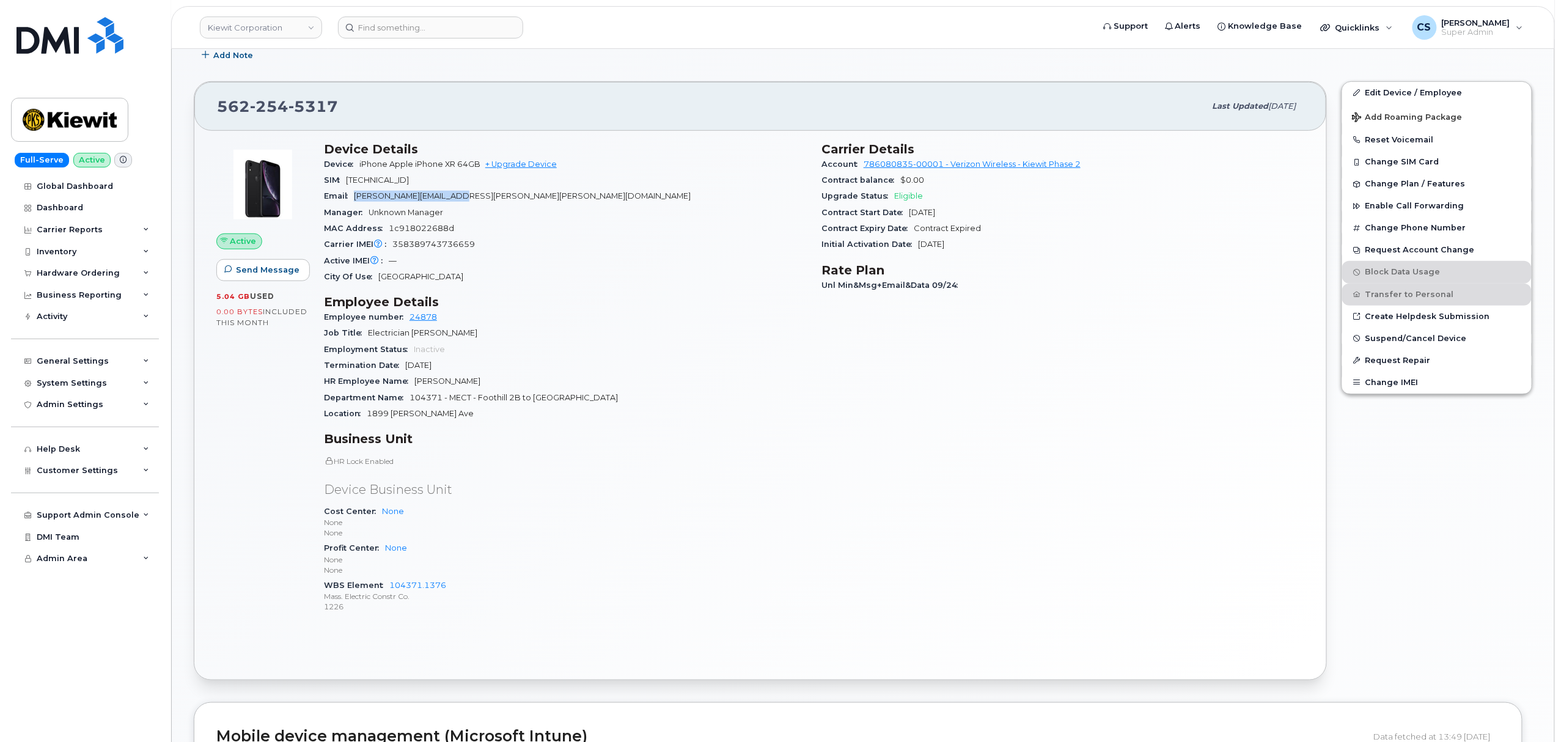
drag, startPoint x: 354, startPoint y: 194, endPoint x: 477, endPoint y: 197, distance: 122.8
click at [477, 197] on div "Email [PERSON_NAME][EMAIL_ADDRESS][PERSON_NAME][PERSON_NAME][DOMAIN_NAME]" at bounding box center [565, 196] width 483 height 16
copy span "RAYMOND.ARCE@KIEWIT.COM"
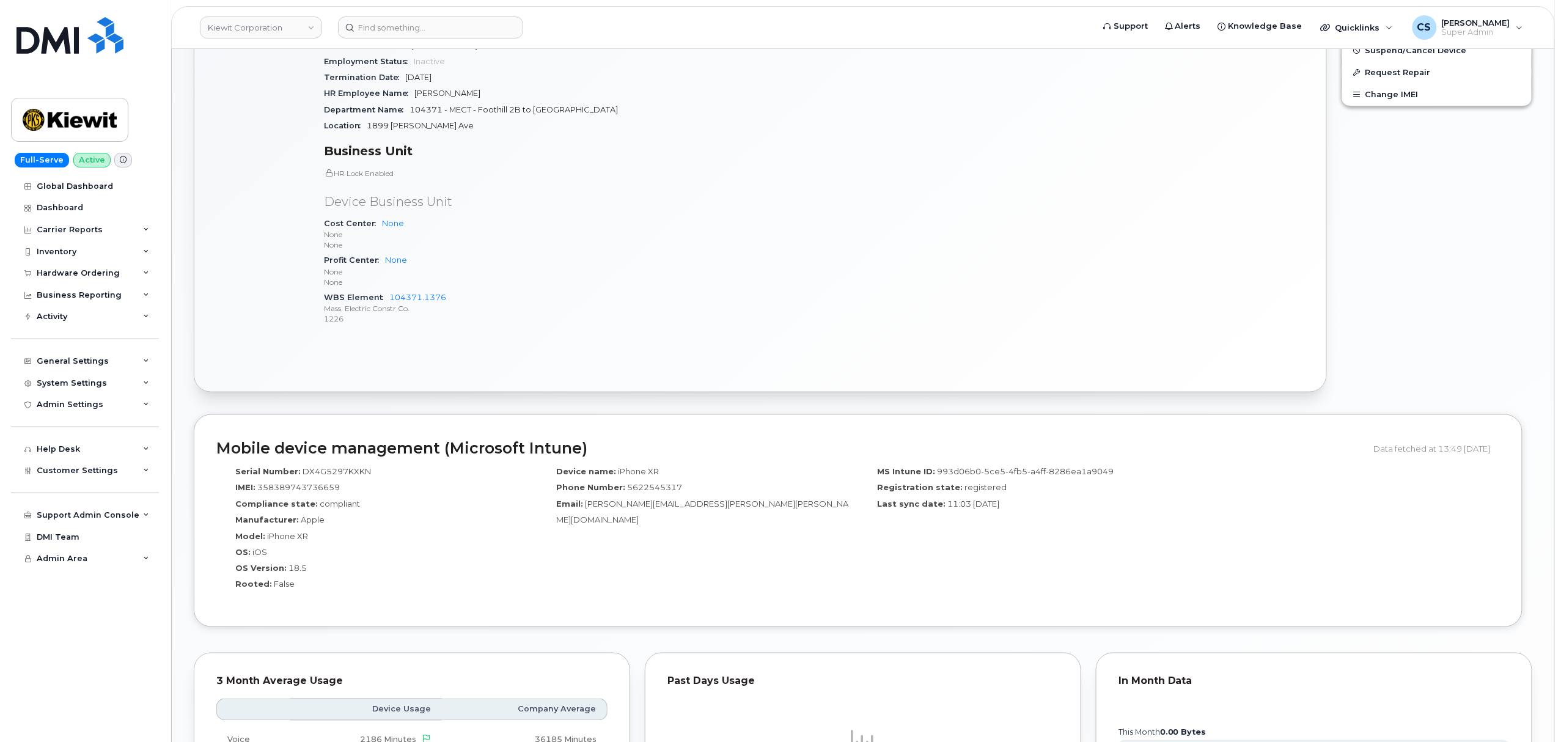
scroll to position [651, 0]
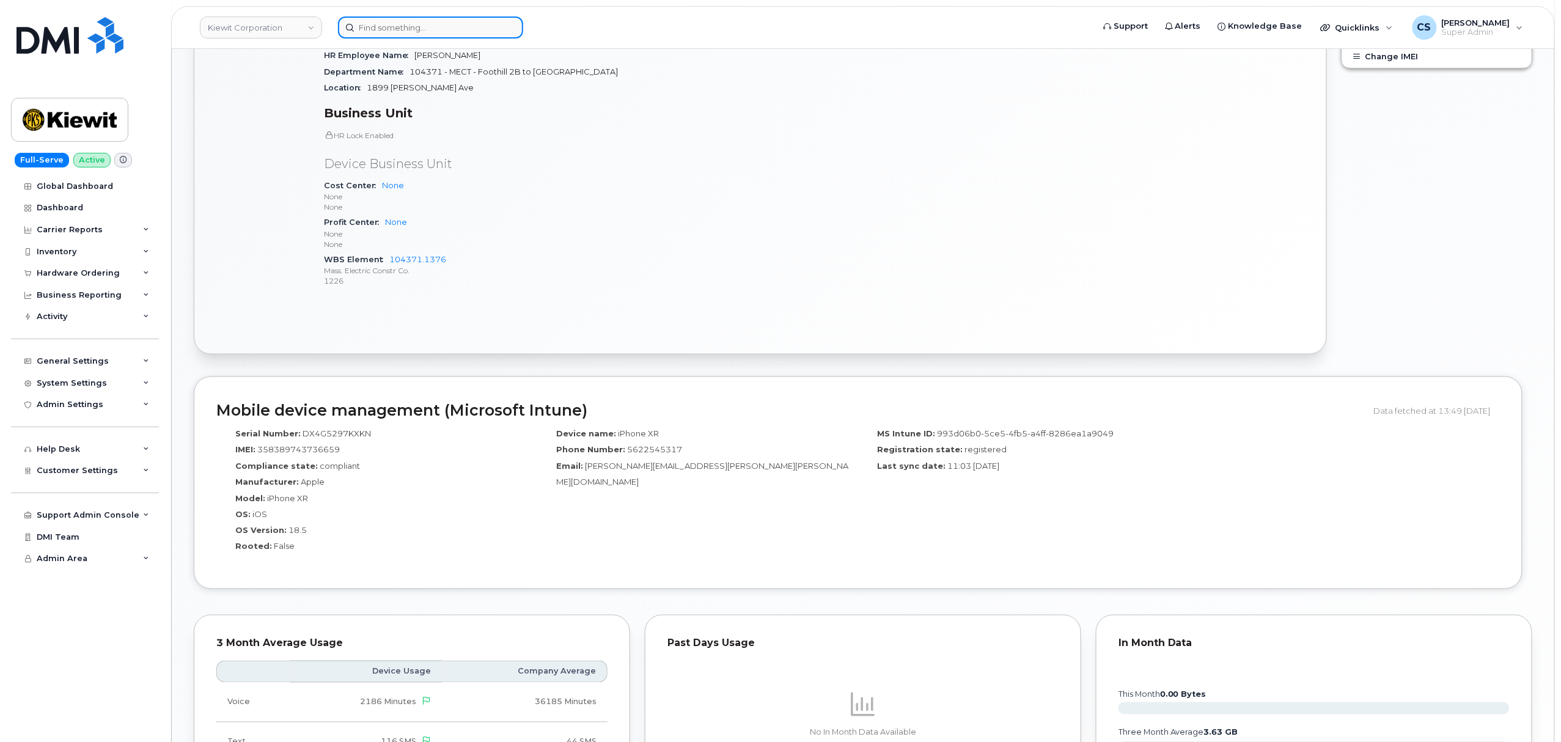
click at [384, 28] on input at bounding box center [430, 27] width 185 height 22
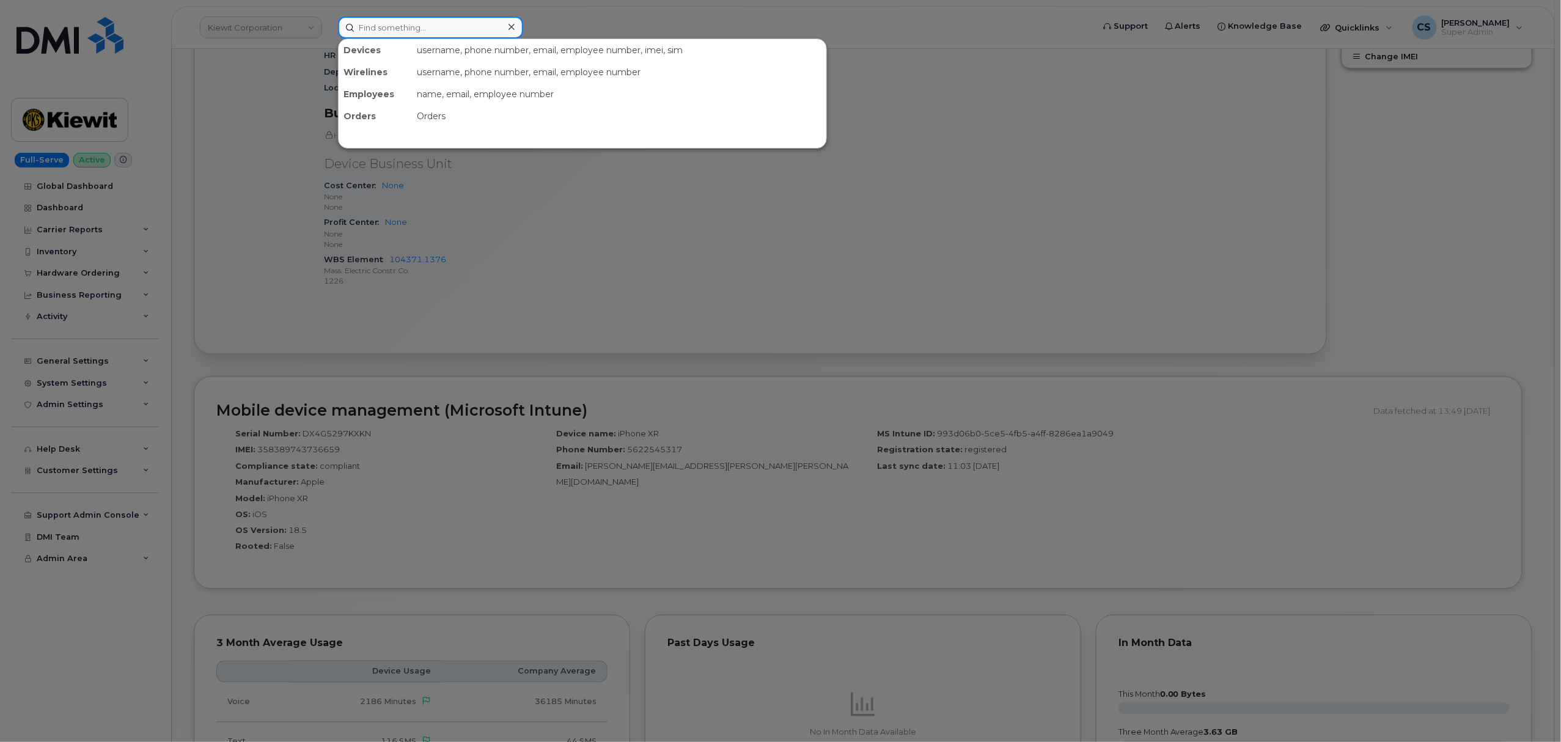
paste input "[PHONE_NUMBER]"
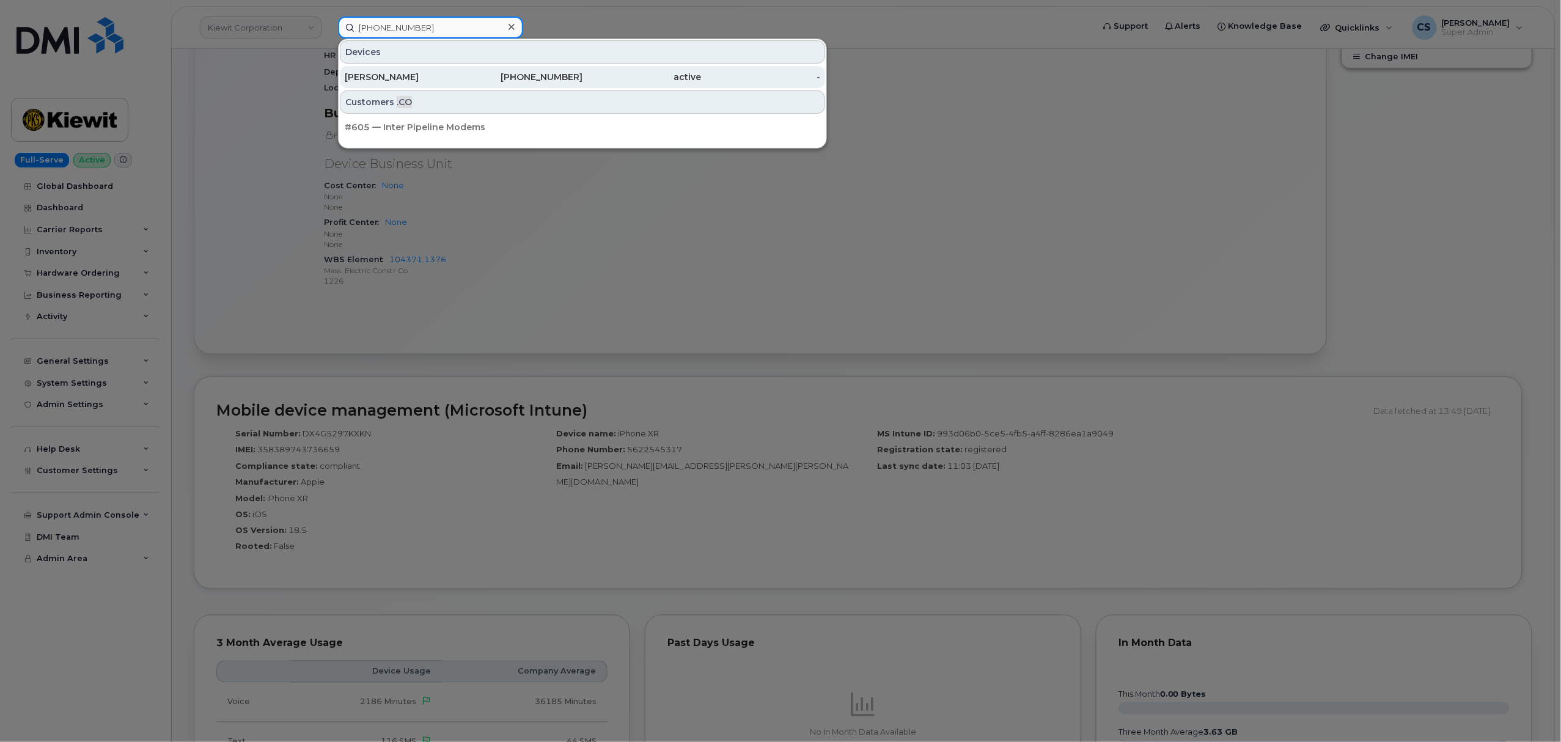
type input "[PHONE_NUMBER]"
click at [550, 72] on div "[PHONE_NUMBER]" at bounding box center [523, 77] width 119 height 12
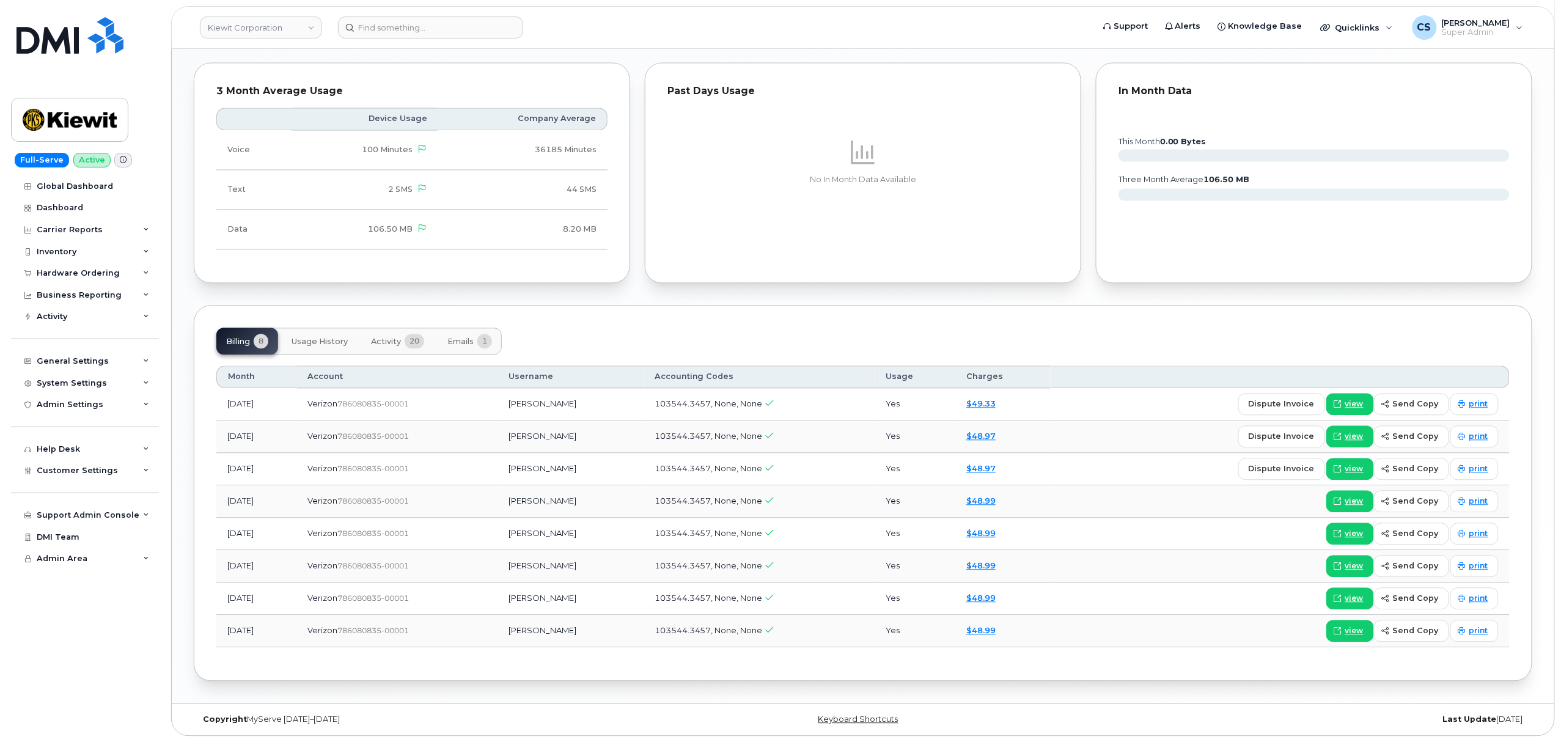
scroll to position [1223, 0]
click at [379, 337] on span "Activity" at bounding box center [386, 342] width 30 height 10
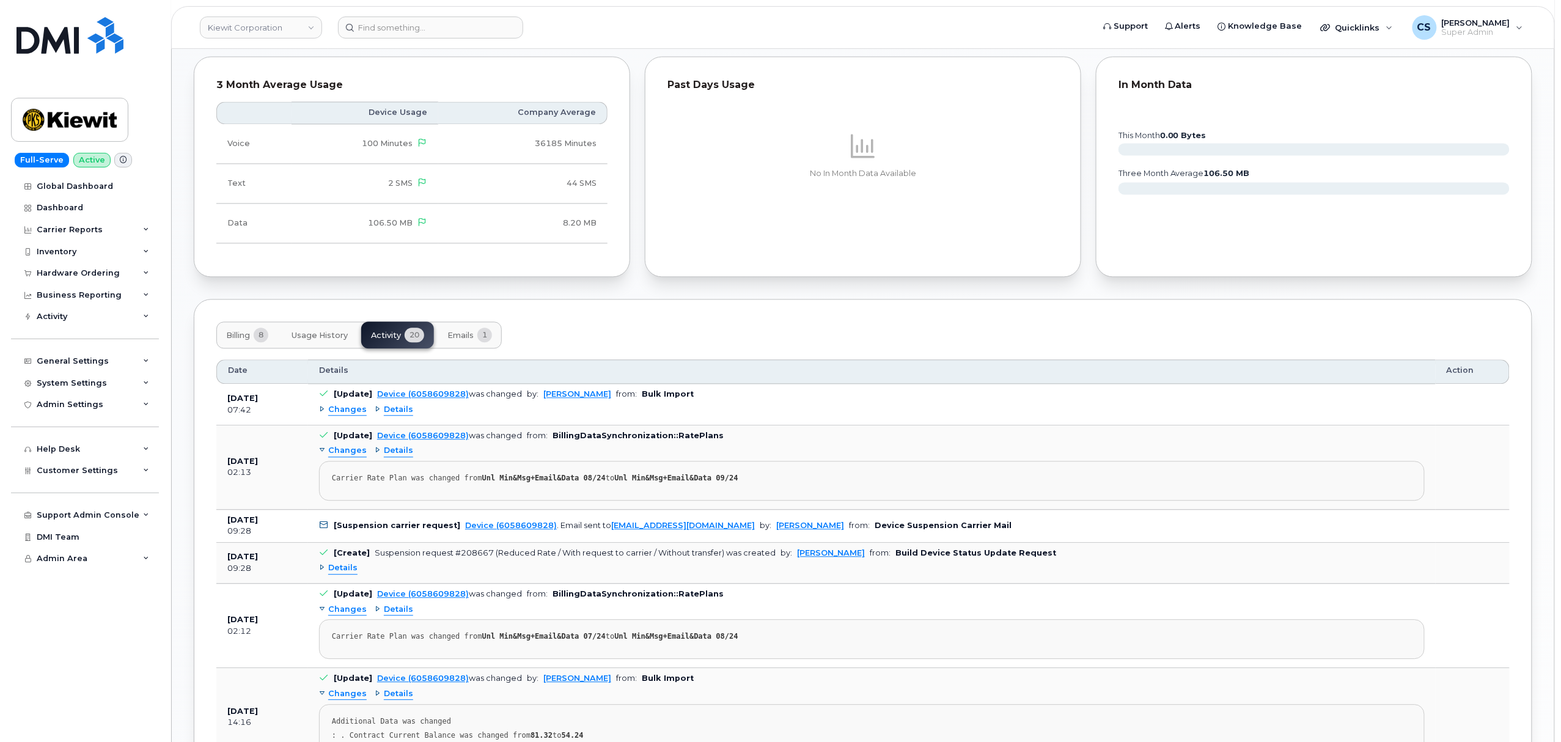
click at [394, 414] on span "Details" at bounding box center [398, 410] width 29 height 12
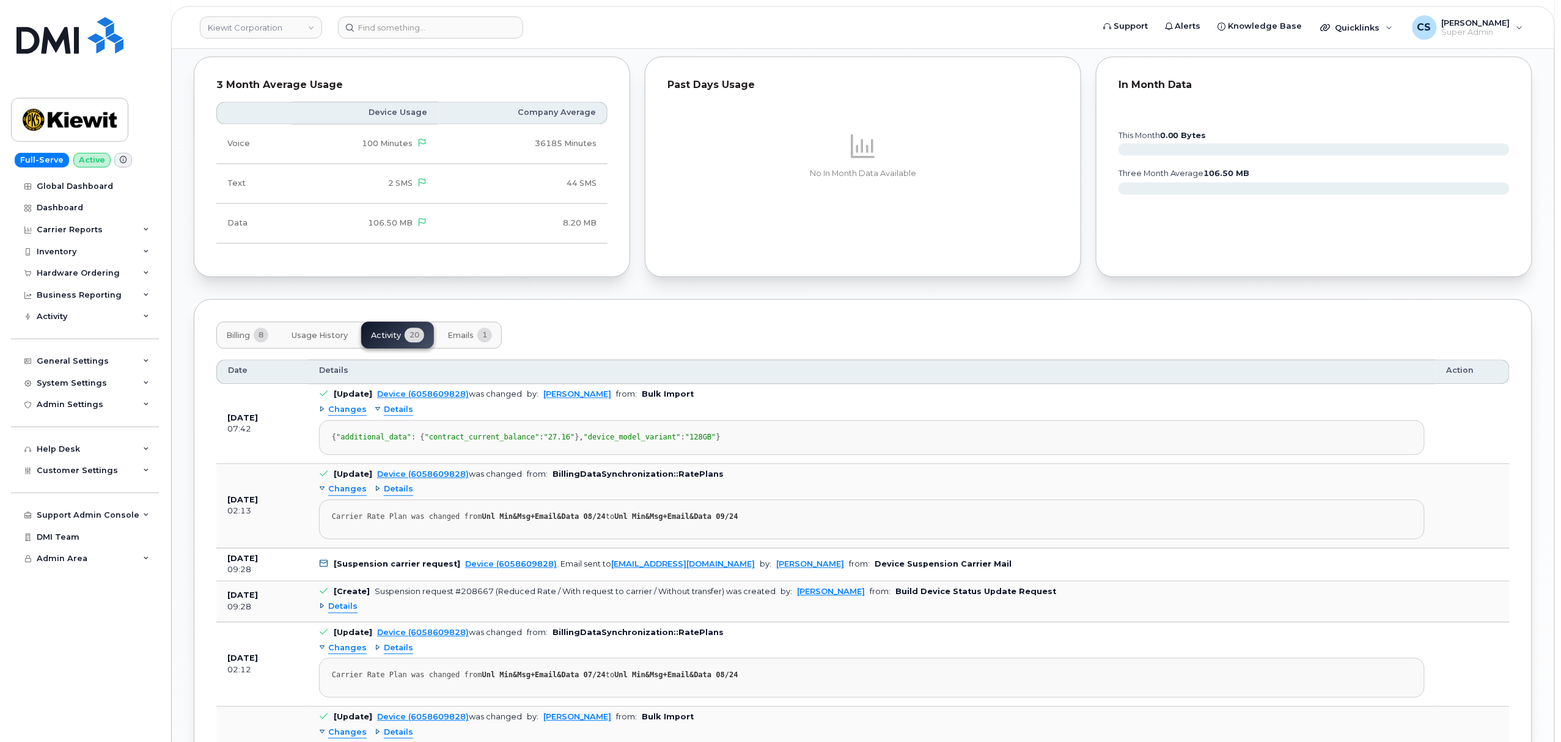
click at [385, 495] on span "Details" at bounding box center [398, 489] width 29 height 12
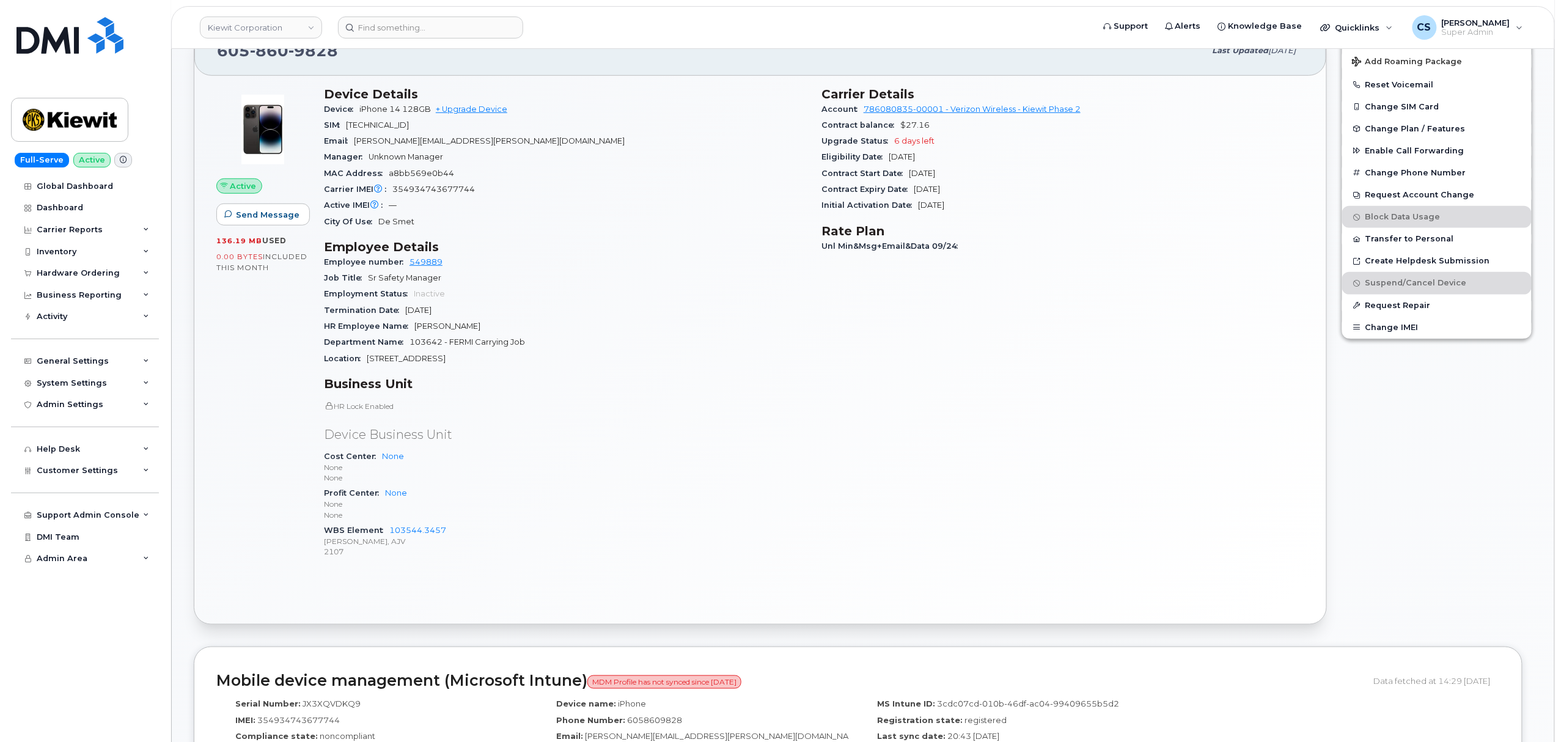
scroll to position [328, 0]
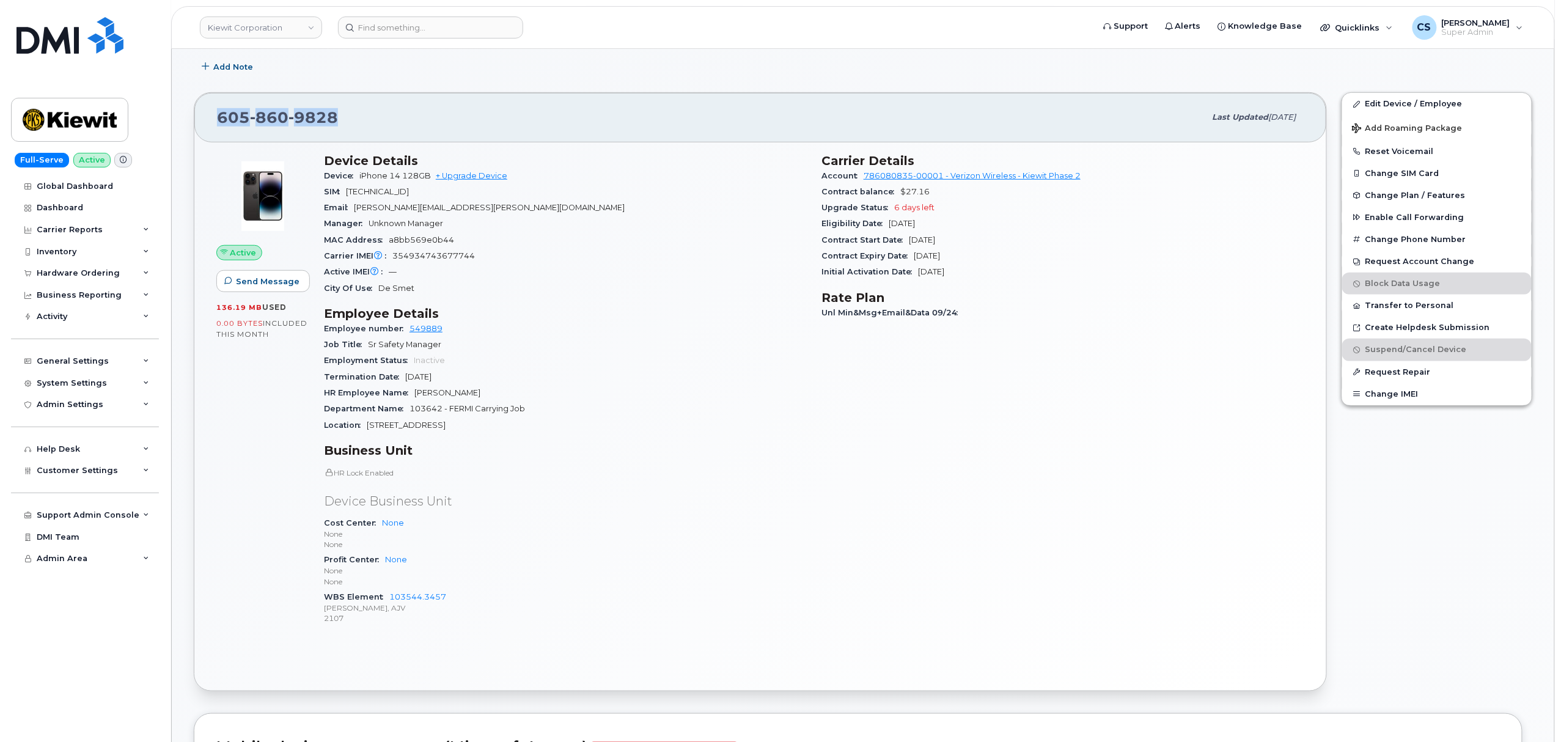
drag, startPoint x: 339, startPoint y: 116, endPoint x: 198, endPoint y: 117, distance: 140.5
click at [198, 117] on div "605 860 9828 Last updated Oct 06, 2025" at bounding box center [760, 117] width 1132 height 49
copy span "605 860 9828"
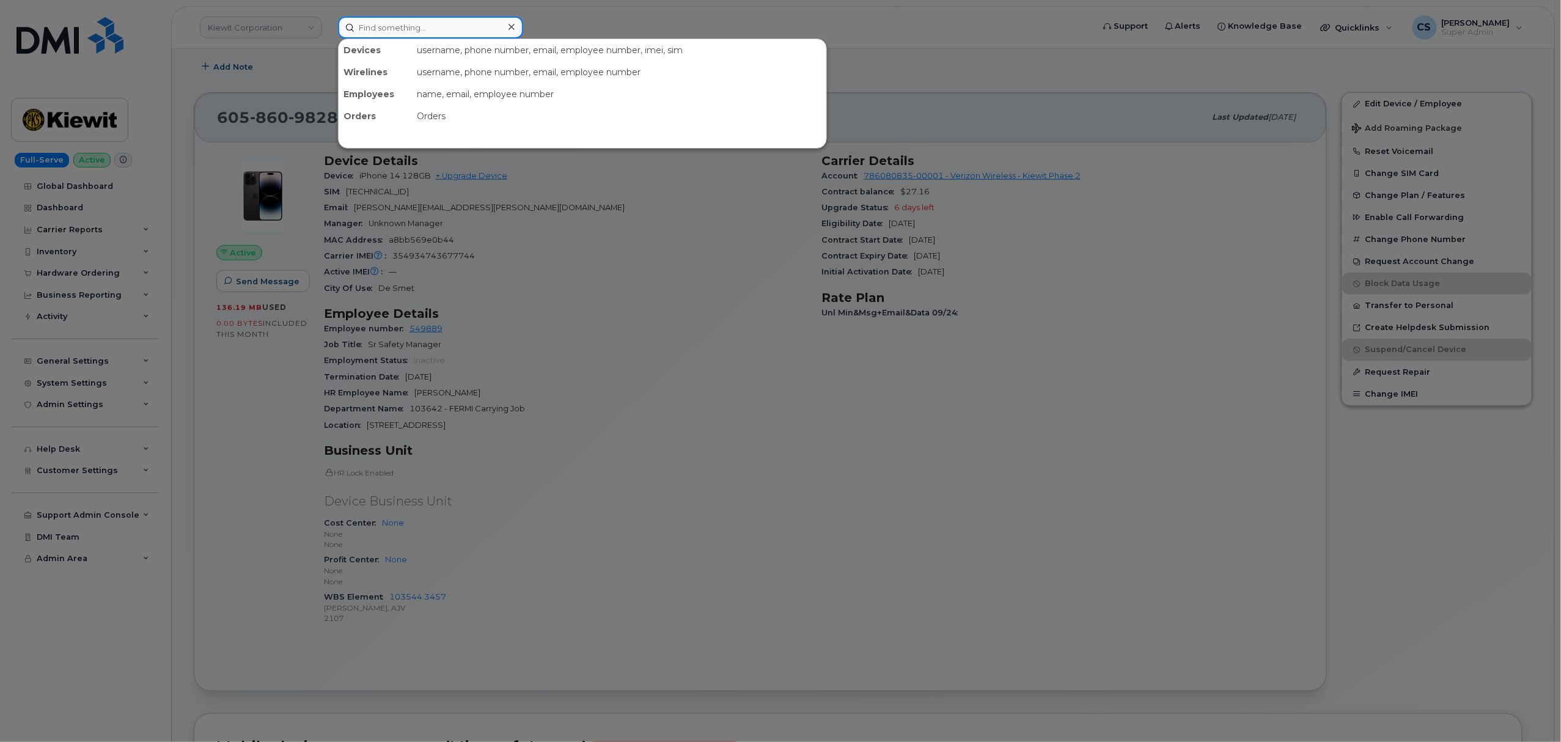
click at [411, 25] on input at bounding box center [430, 27] width 185 height 22
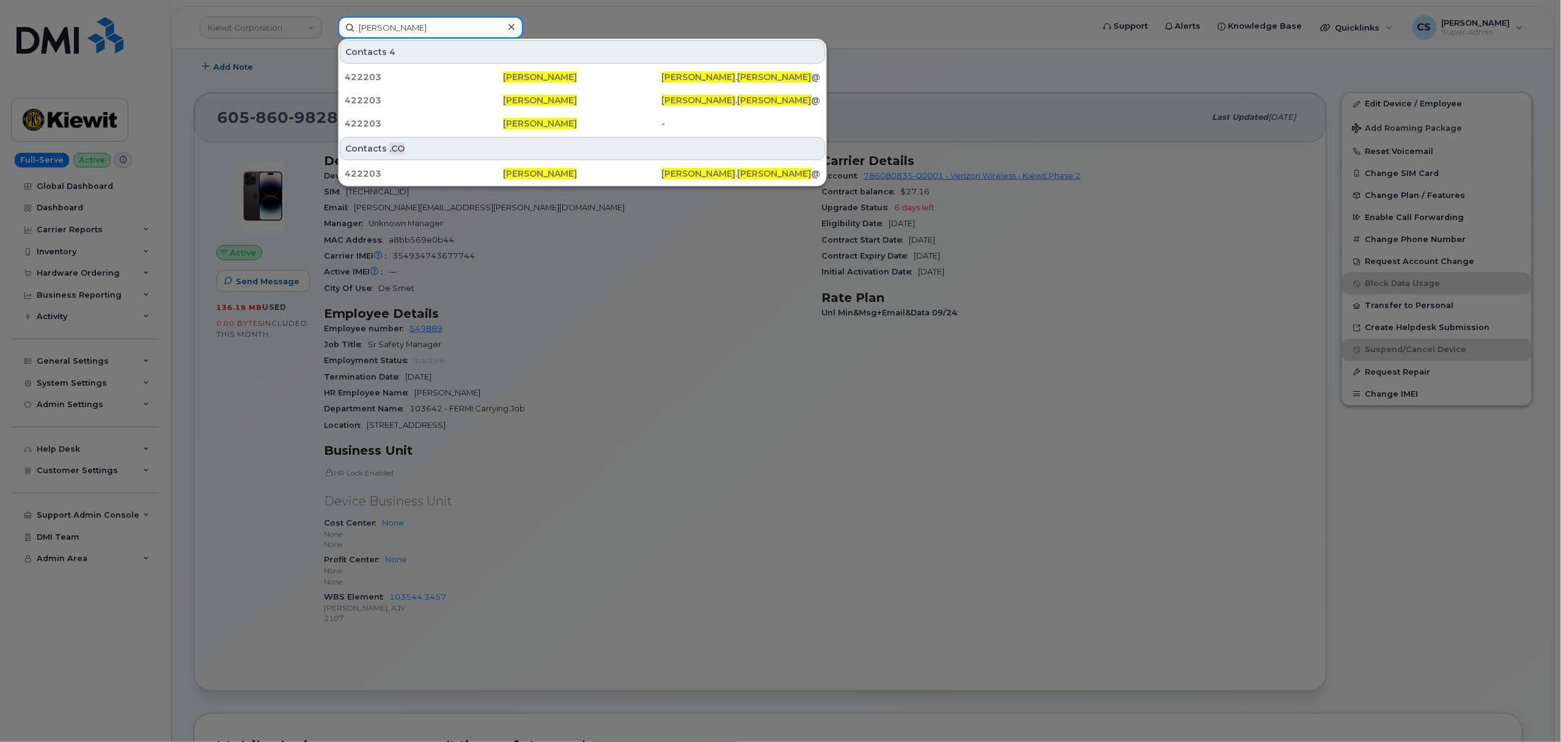
click at [417, 23] on input "lance lopez" at bounding box center [430, 27] width 185 height 22
click at [417, 24] on input "lance lopez" at bounding box center [430, 27] width 185 height 22
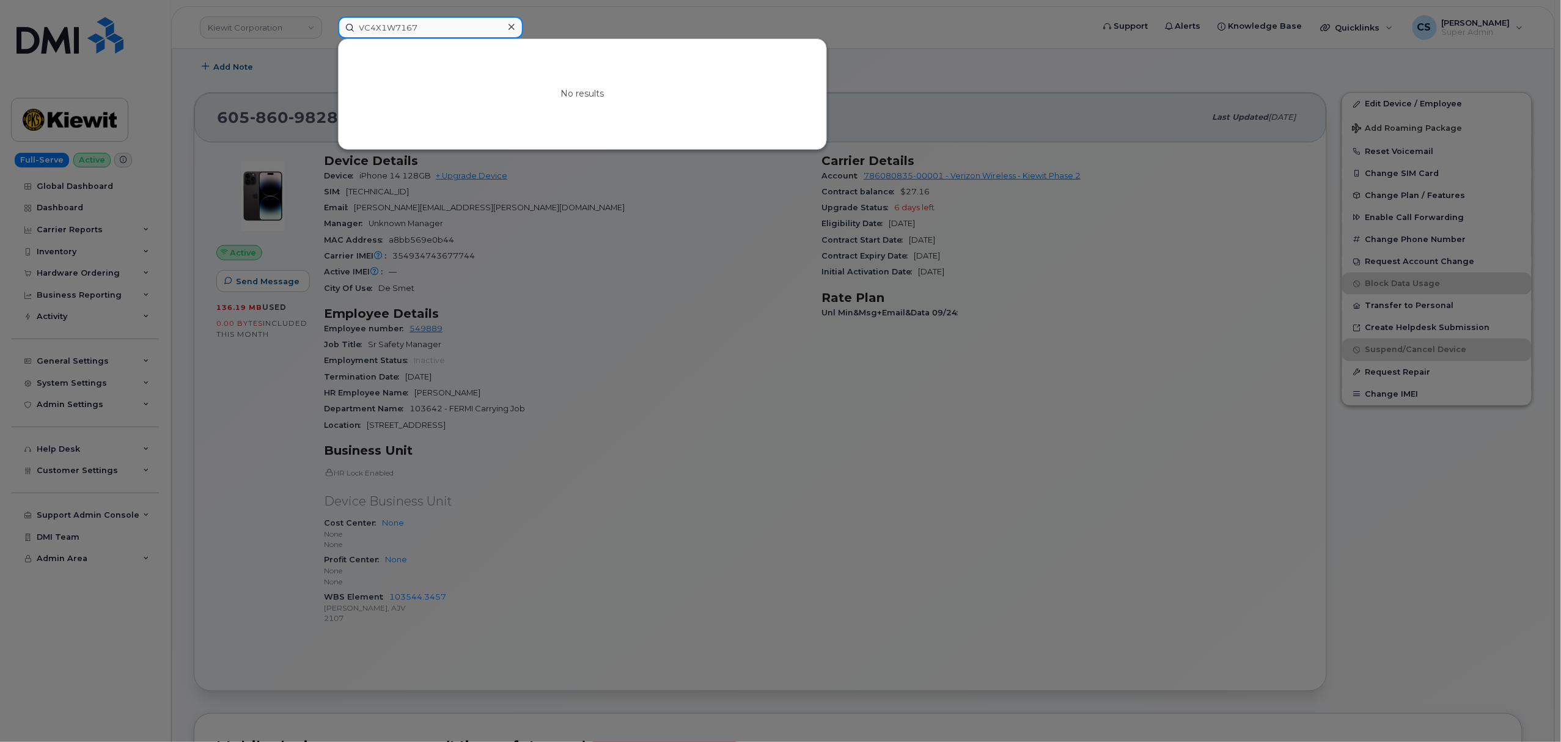
click at [434, 28] on input "VC4X1W7167" at bounding box center [430, 27] width 185 height 22
paste input "(605) 860-9828"
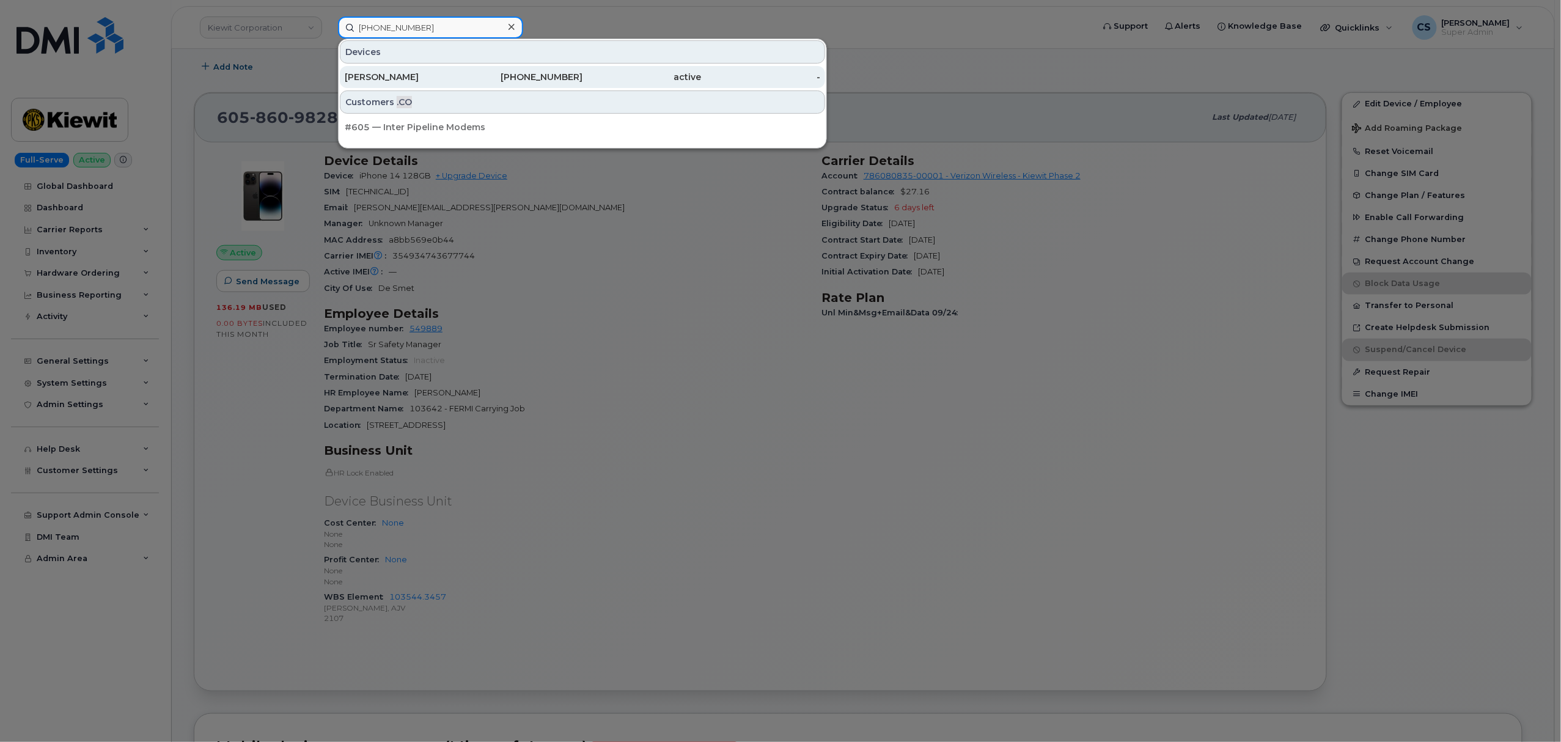
type input "(605) 860-9828"
click at [531, 76] on div "605-860-9828" at bounding box center [523, 77] width 119 height 12
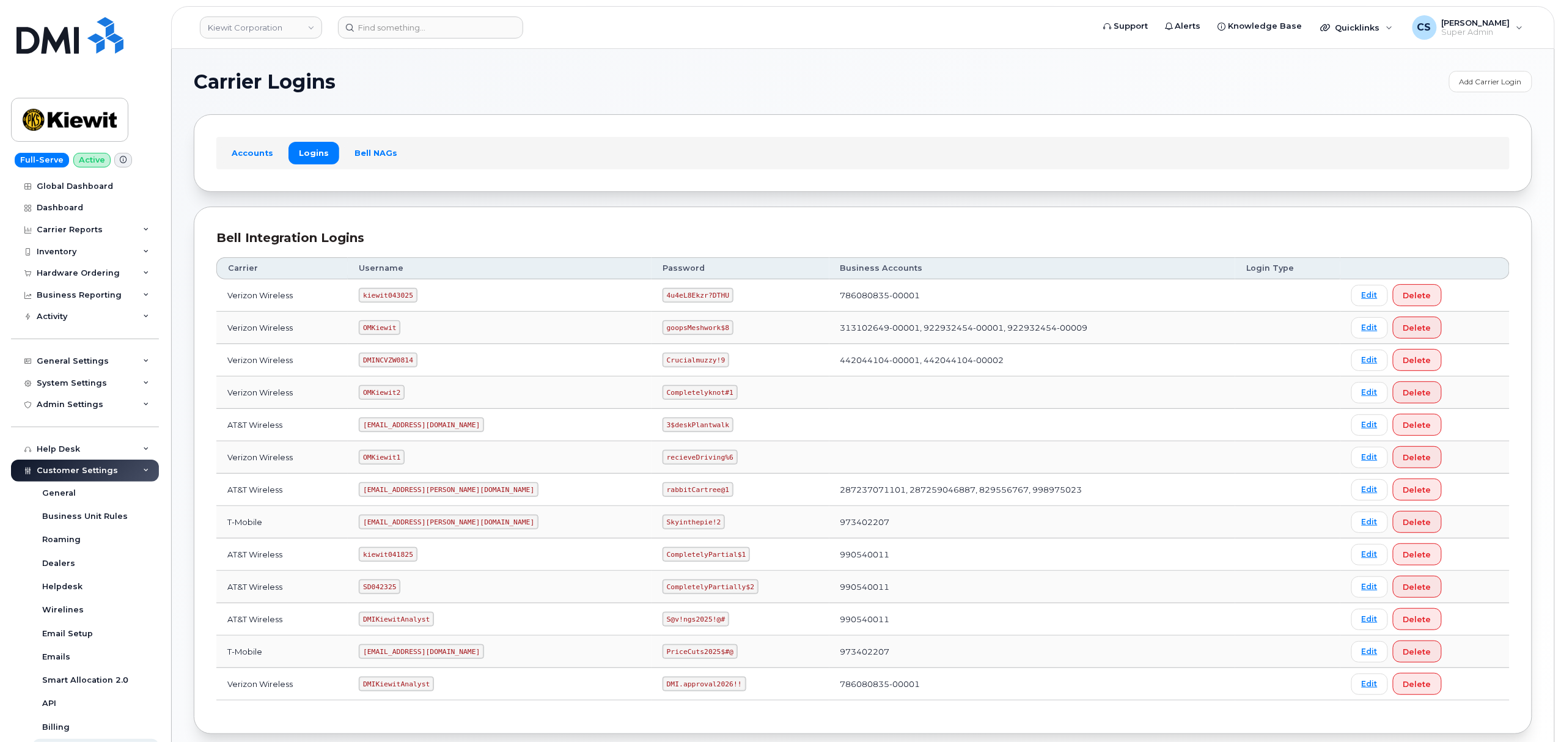
click at [406, 291] on code "kiewit043025" at bounding box center [388, 295] width 58 height 15
copy code "kiewit043025"
drag, startPoint x: 666, startPoint y: 298, endPoint x: 612, endPoint y: 295, distance: 54.5
click at [662, 295] on code "4u4eL8Ekzr?DTHU" at bounding box center [697, 295] width 71 height 15
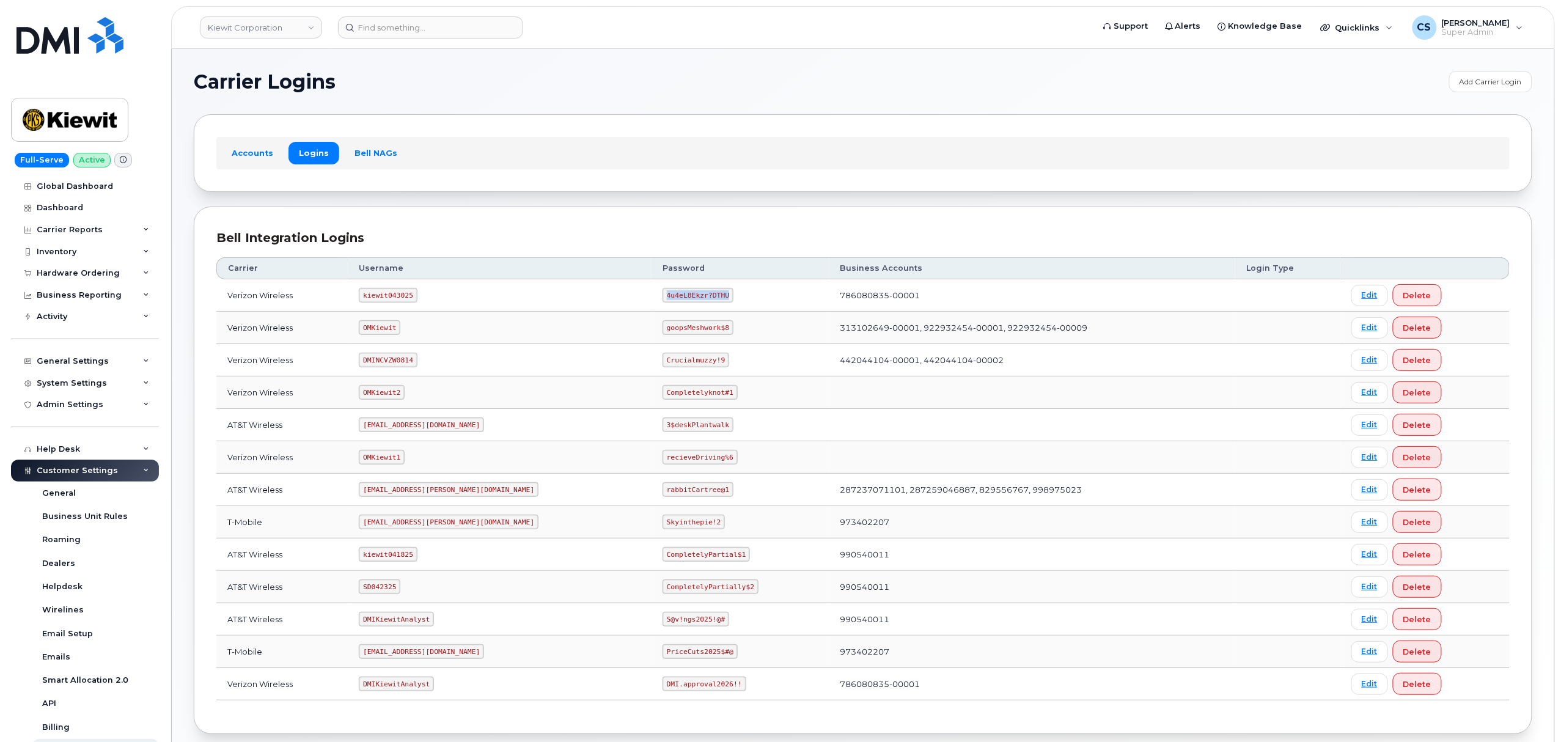
copy code "4u4eL8Ekzr?DTHU"
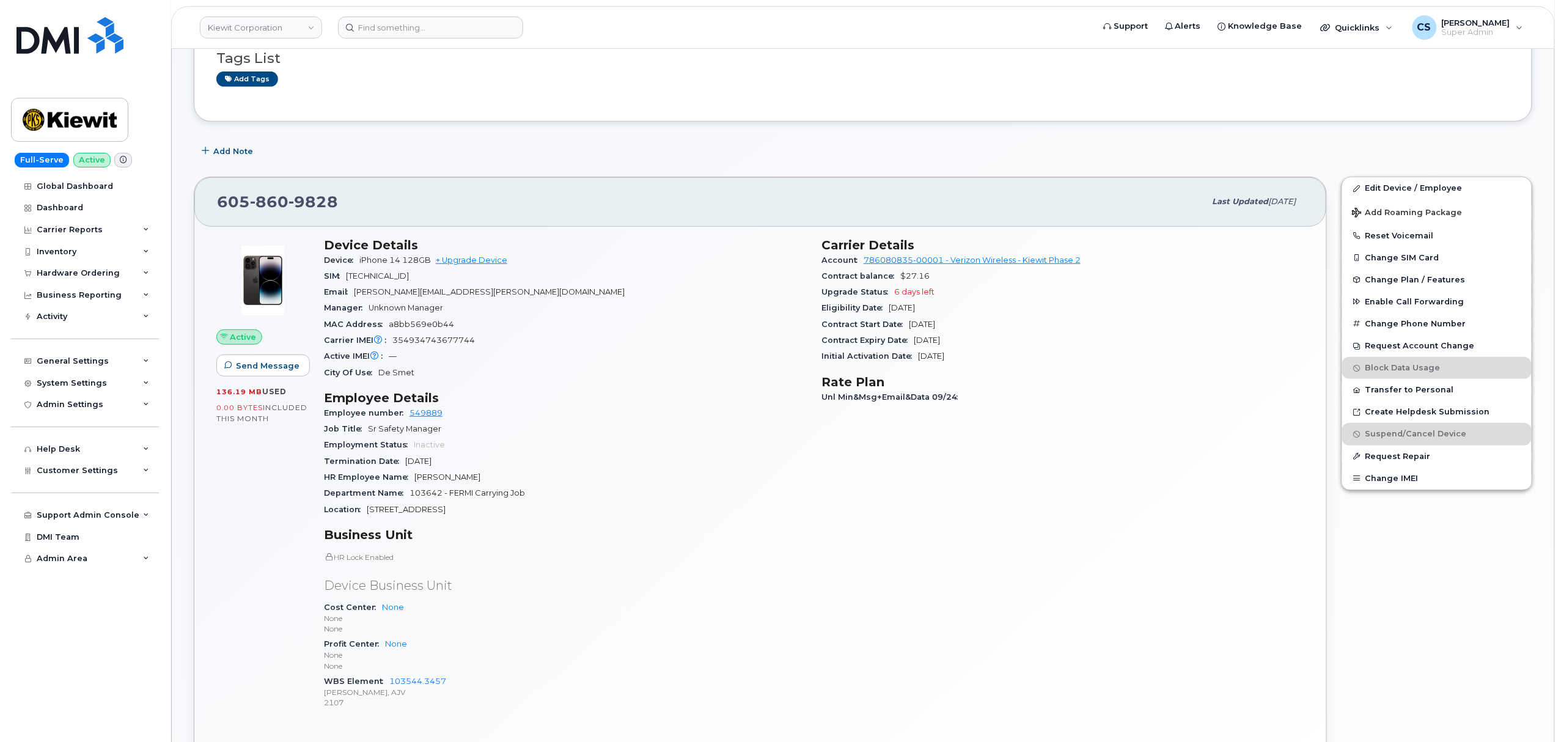
scroll to position [244, 0]
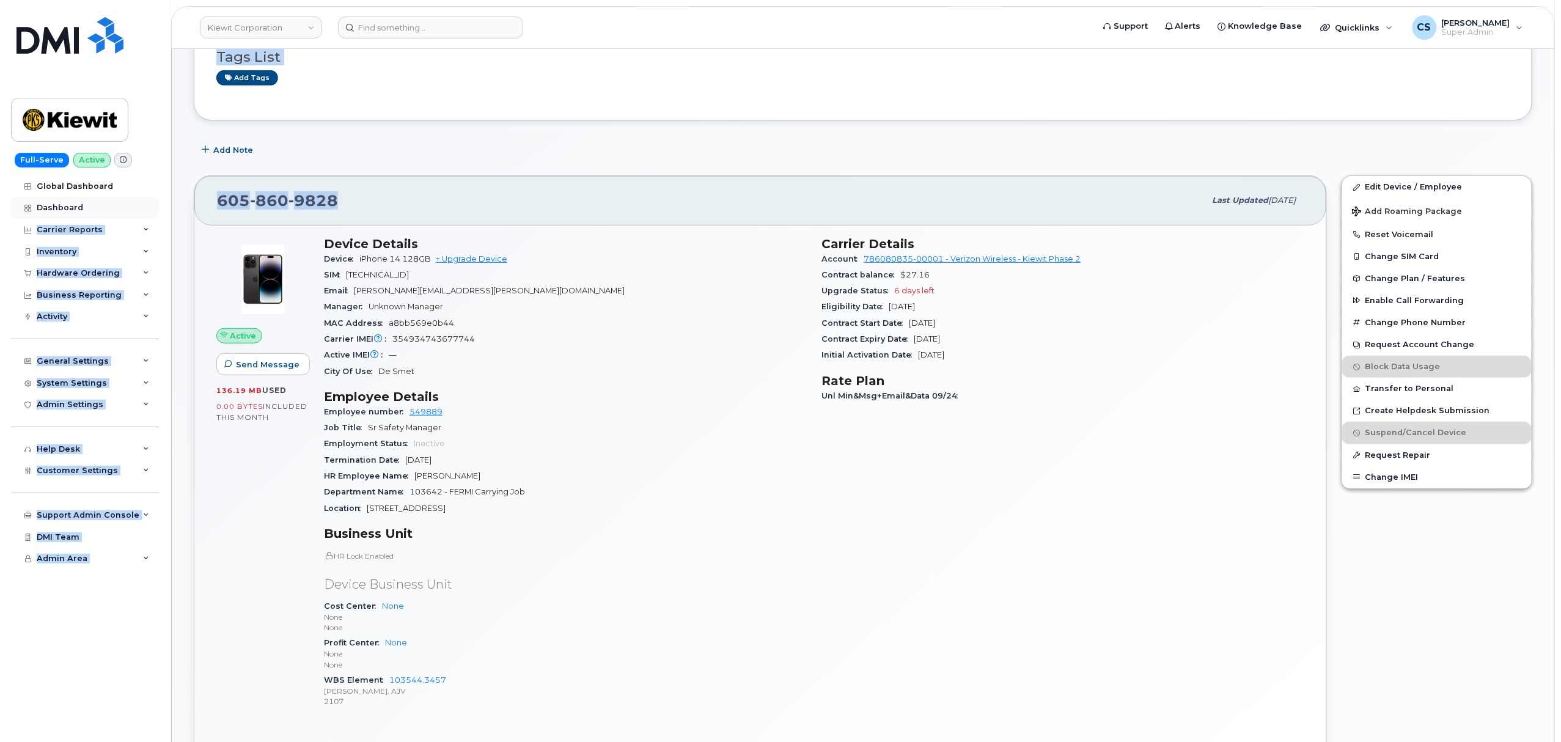
drag, startPoint x: 342, startPoint y: 210, endPoint x: 101, endPoint y: 203, distance: 241.5
click at [171, 203] on div "Kiewit Corporation Support Alerts Knowledge Base Quicklinks Suspend / Cancel De…" at bounding box center [862, 739] width 1383 height 1871
click at [409, 184] on div "605 860 9828 Last updated Oct 06, 2025" at bounding box center [760, 200] width 1132 height 49
click at [407, 184] on div "605 860 9828 Last updated Oct 06, 2025" at bounding box center [760, 200] width 1132 height 49
click at [373, 205] on div "605 860 9828" at bounding box center [711, 201] width 988 height 26
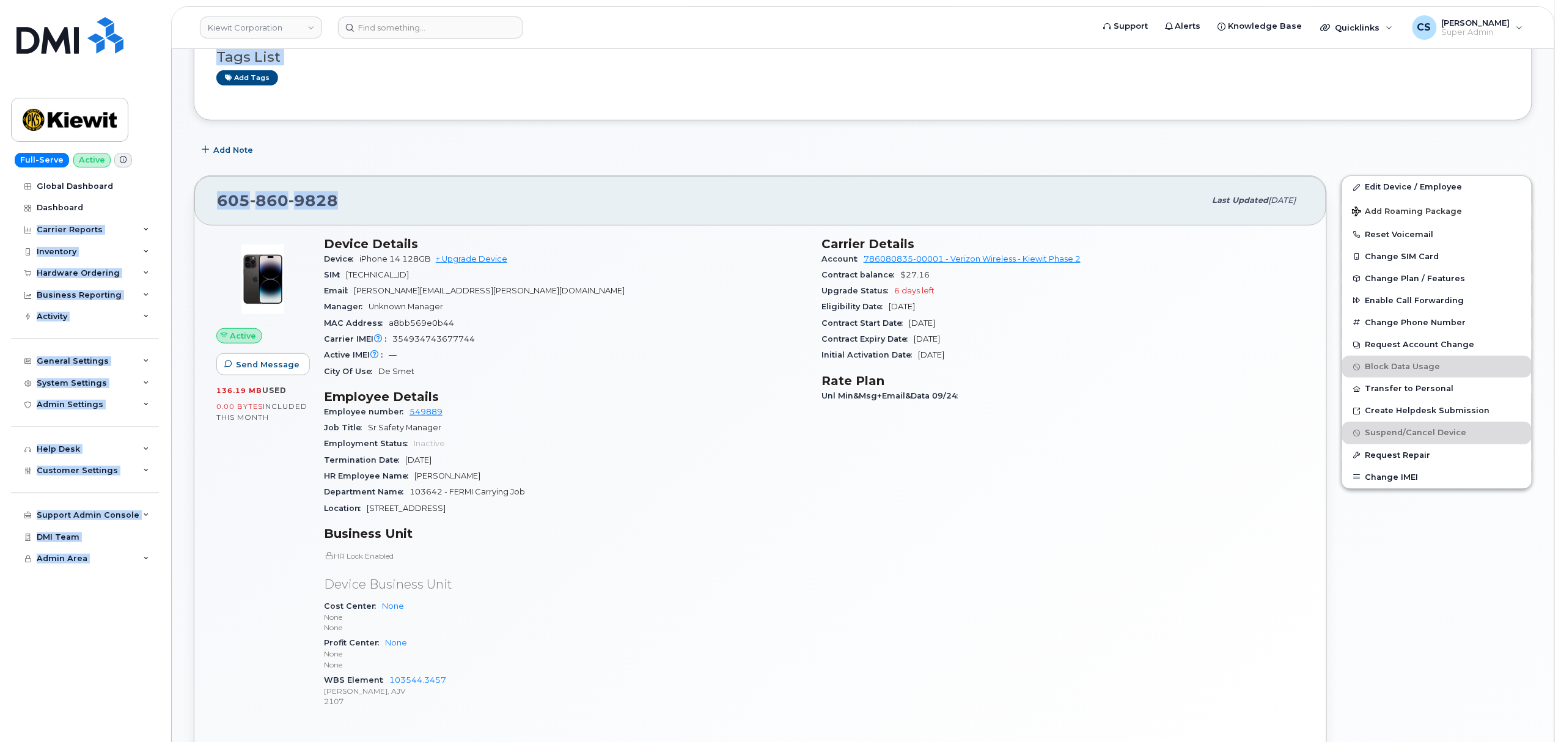
click at [373, 205] on div "605 860 9828" at bounding box center [711, 201] width 988 height 26
click at [470, 204] on div "605 860 9828" at bounding box center [711, 201] width 988 height 26
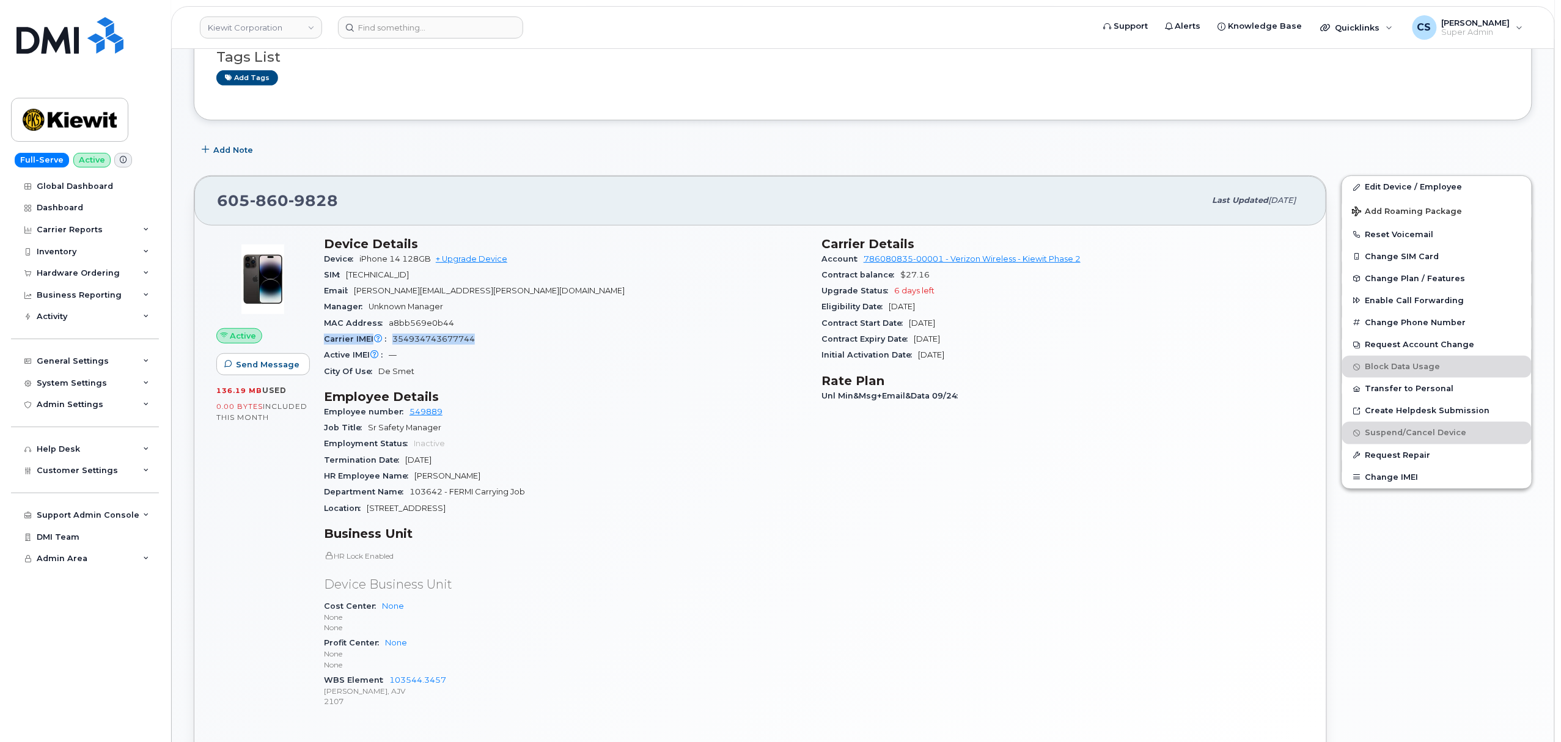
click at [736, 346] on section "Device Details Device iPhone 14 128GB + Upgrade Device SIM 89148000010153815147…" at bounding box center [565, 307] width 483 height 143
drag, startPoint x: 372, startPoint y: 201, endPoint x: 181, endPoint y: 188, distance: 190.5
copy span "605 860 9828"
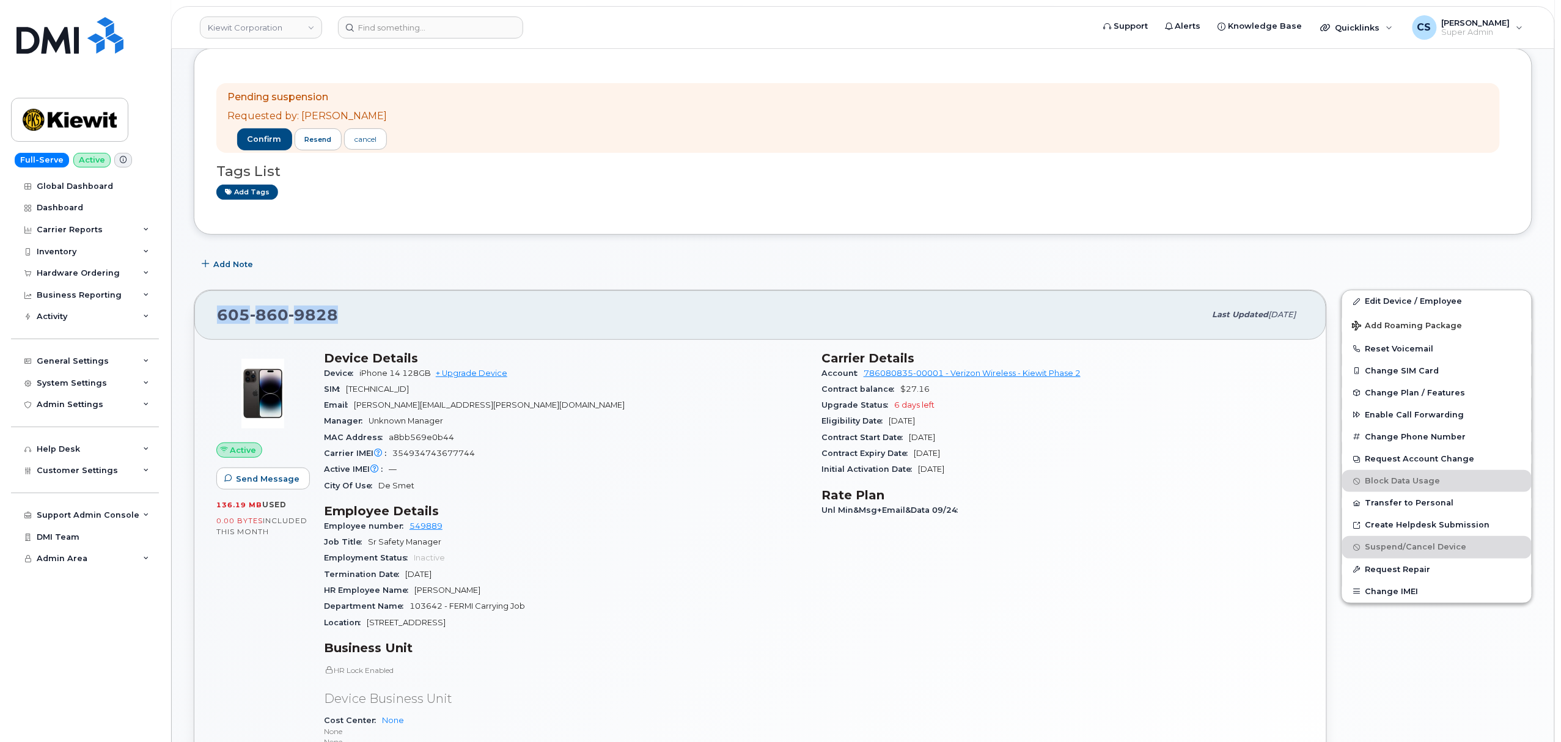
scroll to position [81, 0]
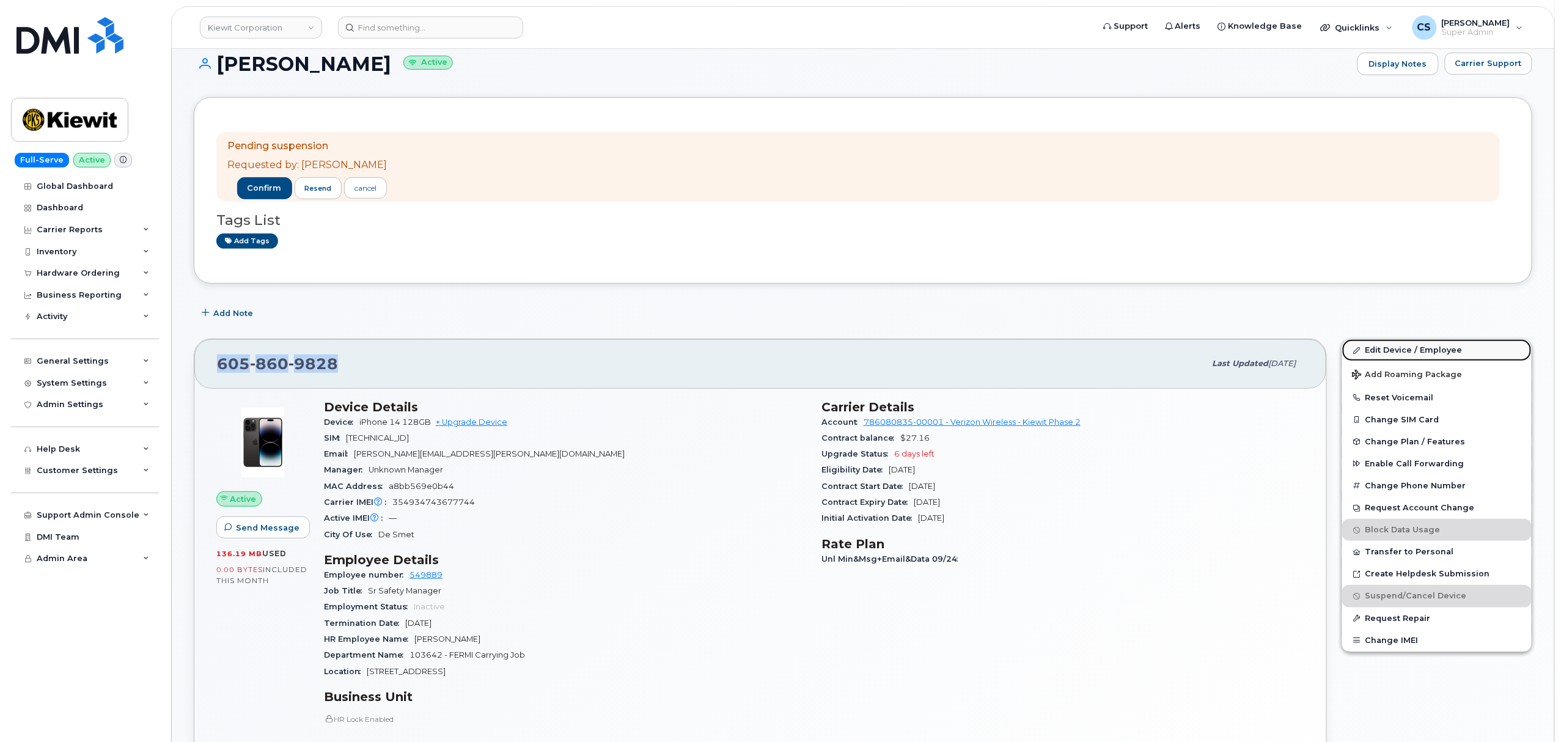
click at [1376, 350] on link "Edit Device / Employee" at bounding box center [1436, 350] width 189 height 22
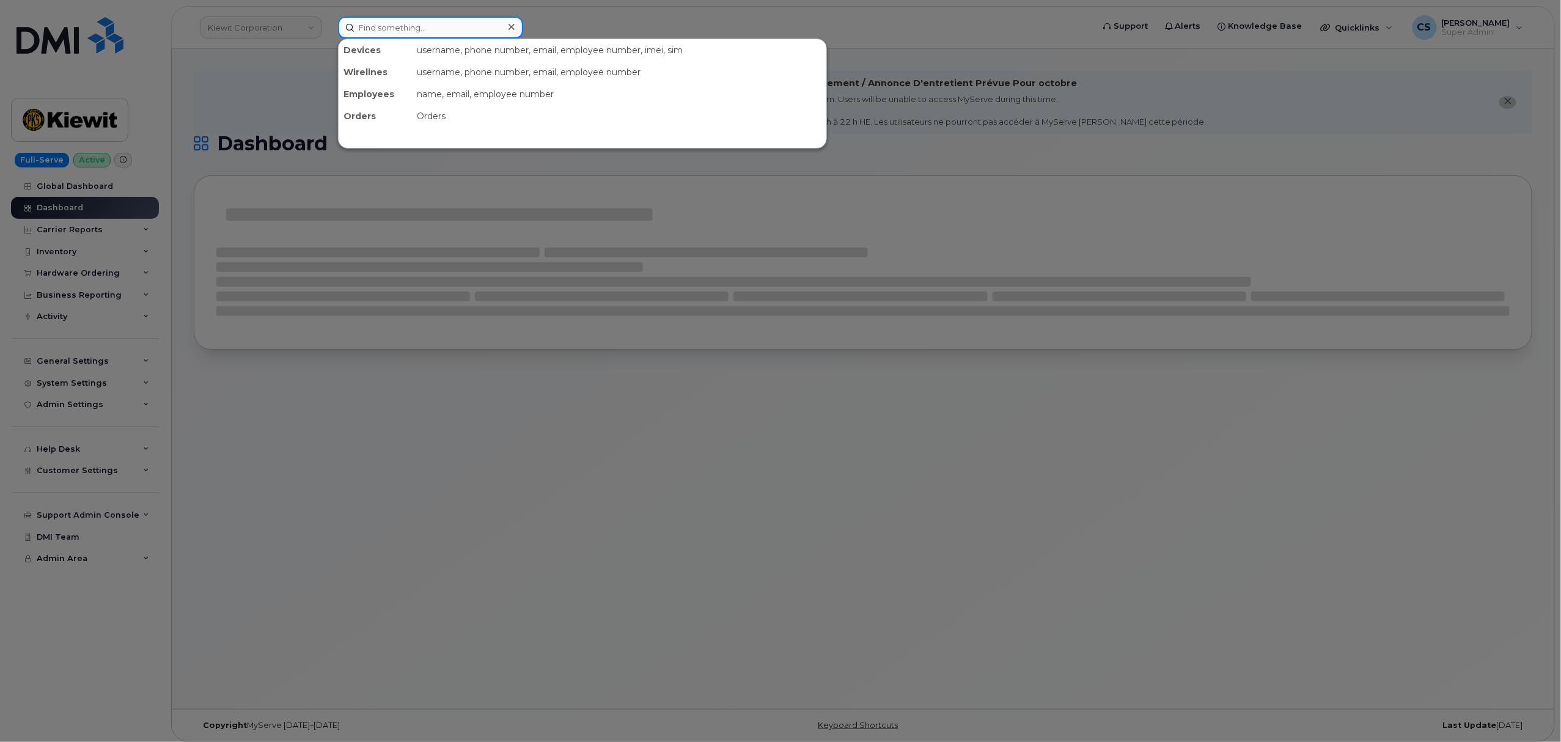
click at [417, 32] on input at bounding box center [430, 27] width 185 height 22
paste input "[PERSON_NAME][EMAIL_ADDRESS][PERSON_NAME][PERSON_NAME][DOMAIN_NAME]"
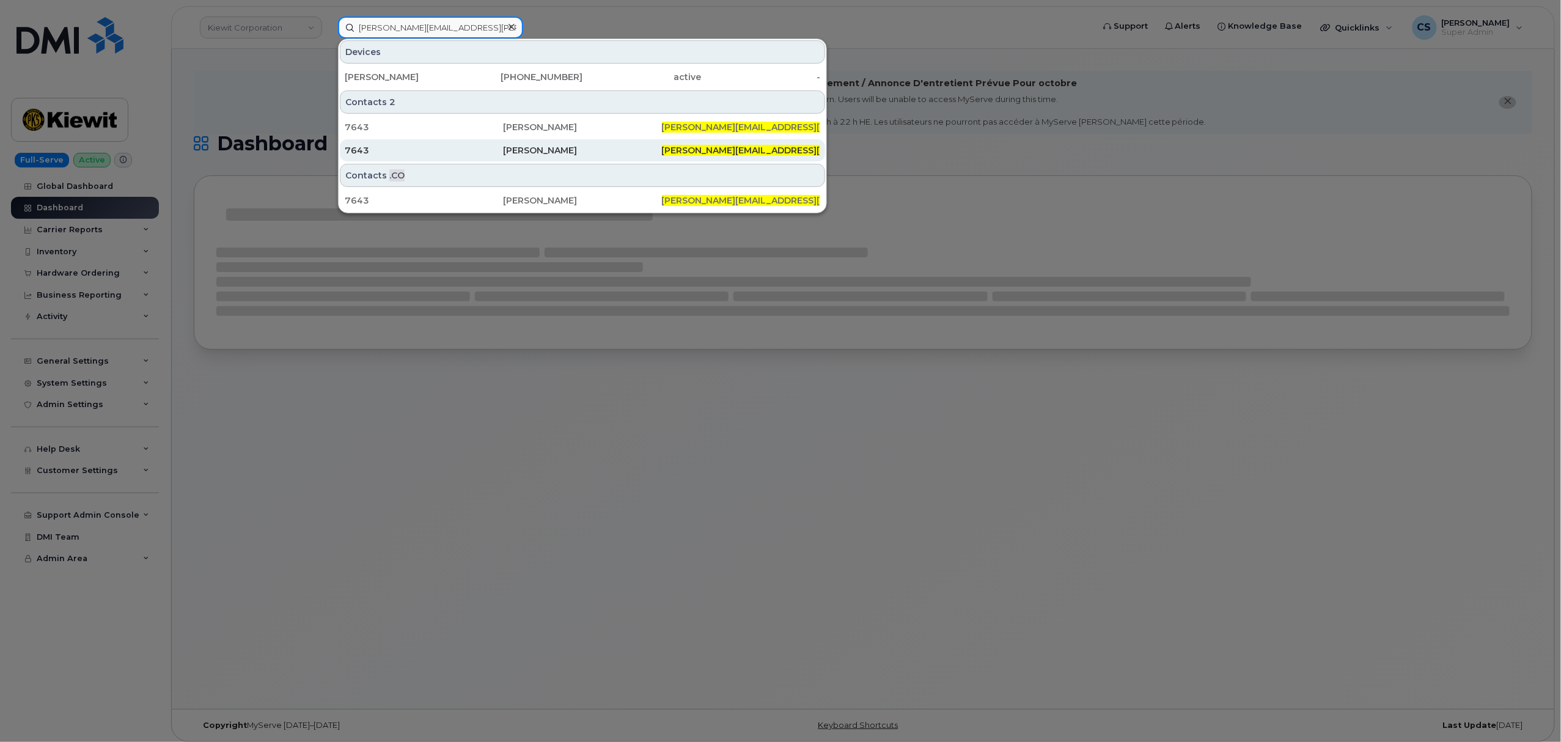
type input "[PERSON_NAME][EMAIL_ADDRESS][PERSON_NAME][PERSON_NAME][DOMAIN_NAME]"
click at [523, 153] on div "Victor Winchell" at bounding box center [582, 150] width 158 height 12
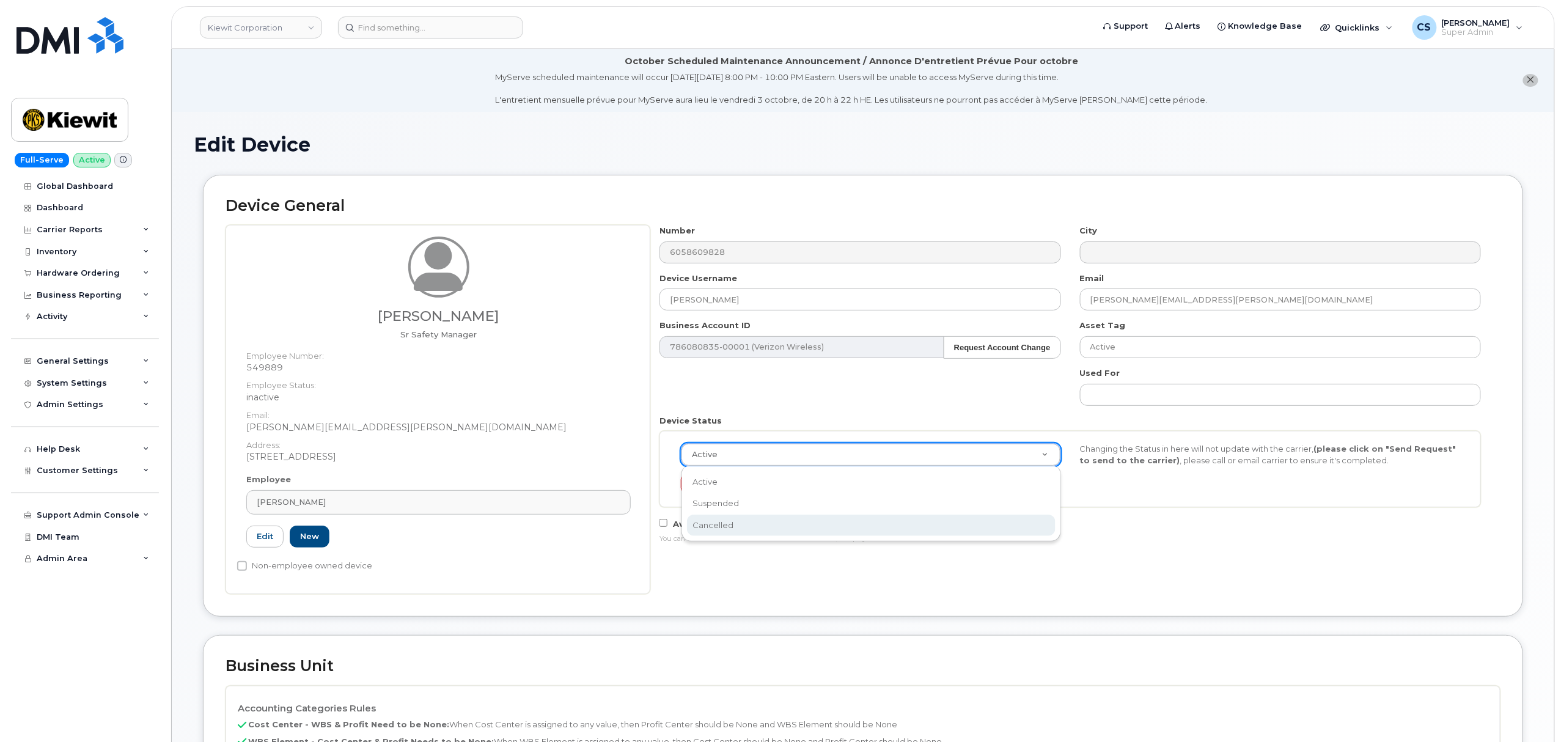
scroll to position [0, 4]
select select "cancelled"
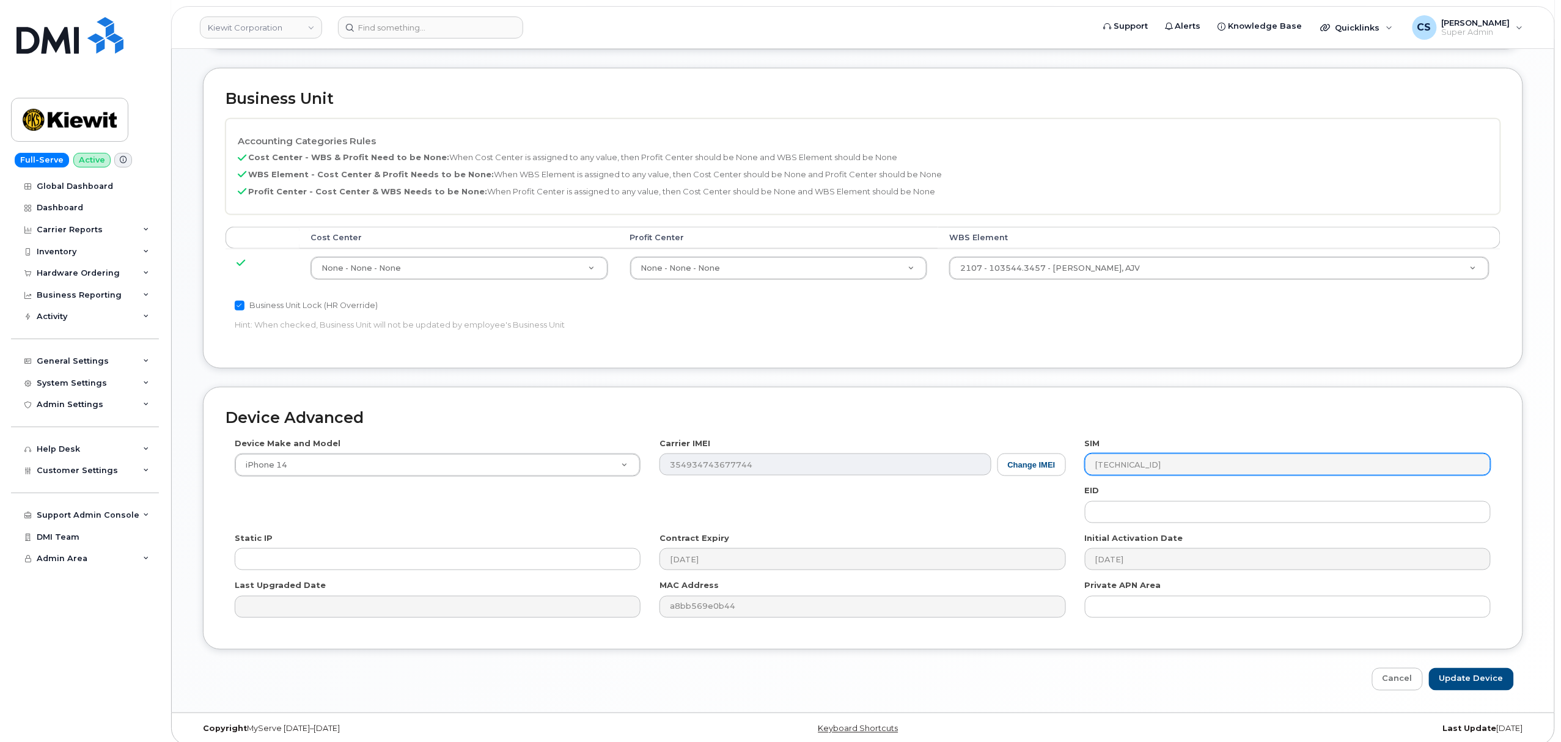
scroll to position [580, 0]
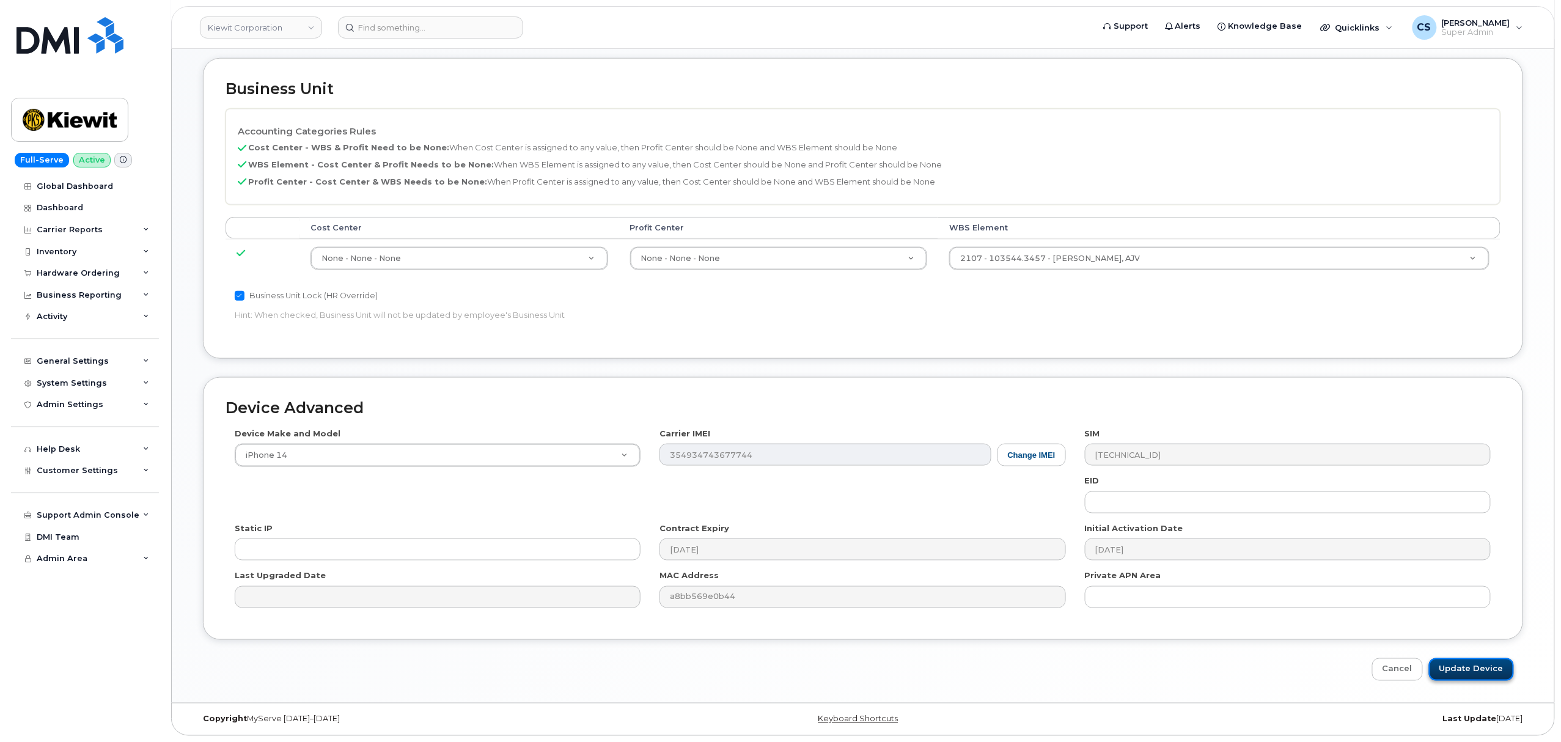
click at [1470, 670] on input "Update Device" at bounding box center [1471, 669] width 85 height 23
type input "Saving..."
